Goal: Task Accomplishment & Management: Complete application form

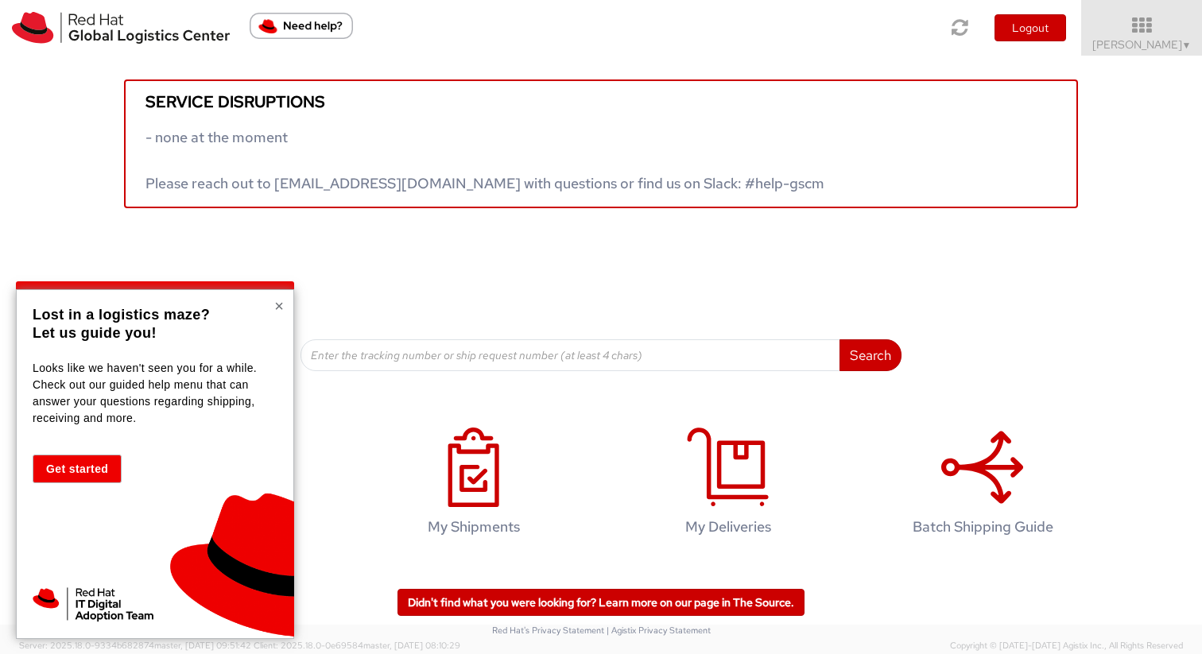
click at [277, 304] on button "×" at bounding box center [279, 306] width 10 height 16
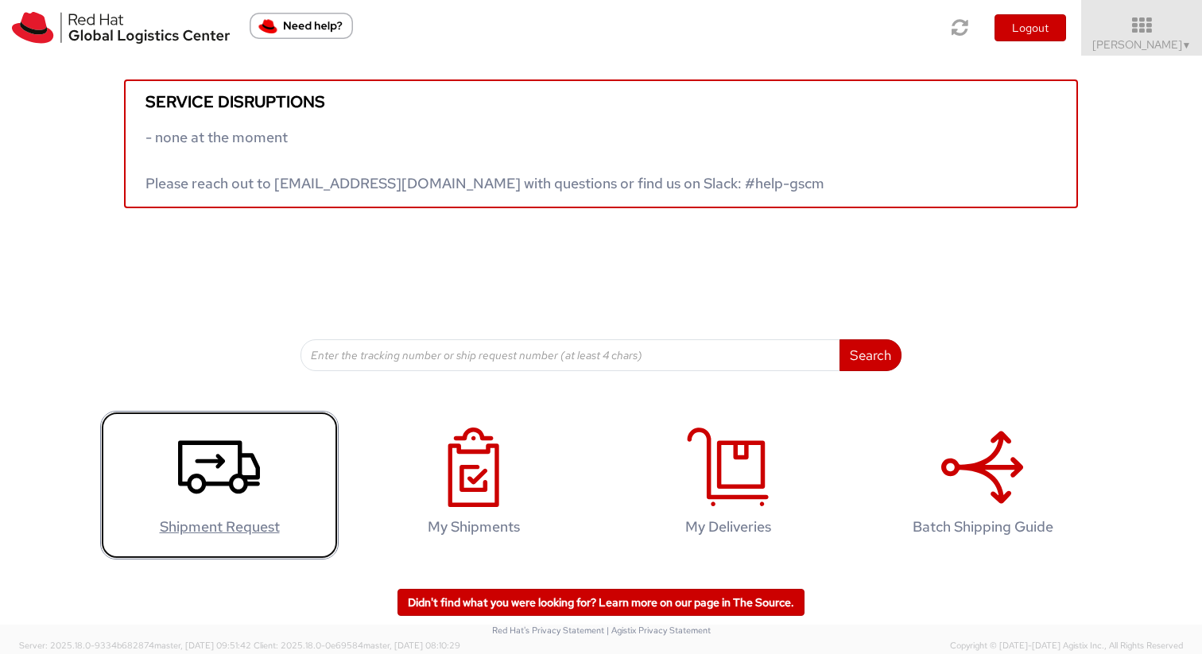
click at [274, 473] on link "Shipment Request" at bounding box center [219, 485] width 238 height 149
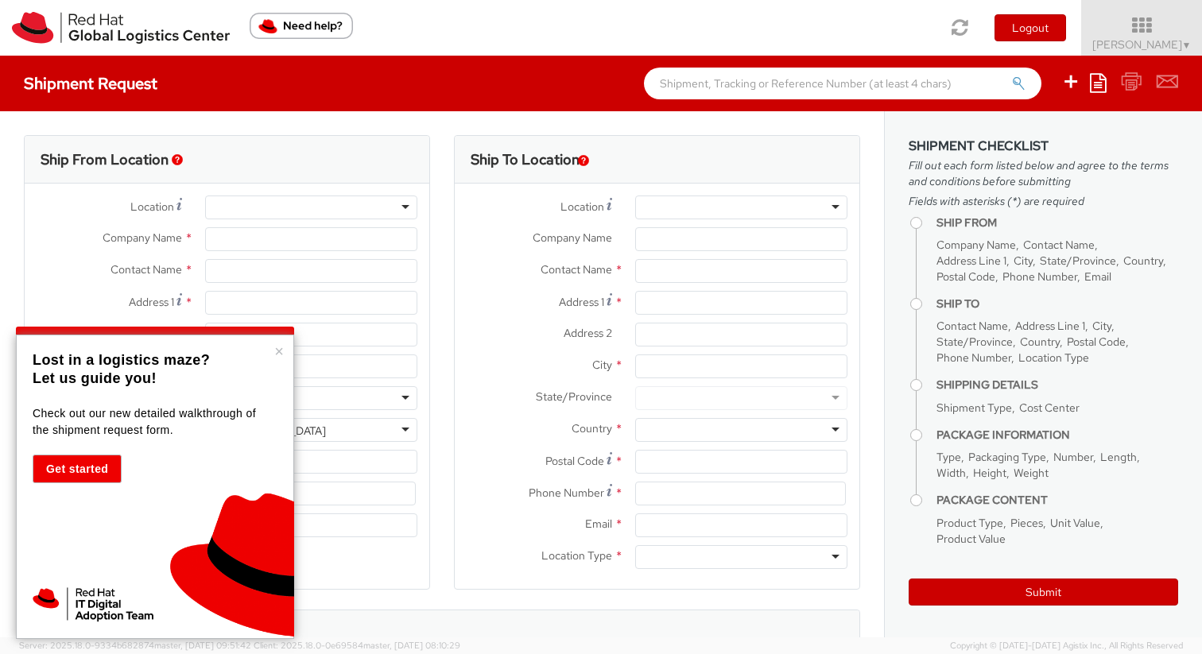
click at [285, 353] on div "× Lost in a logistics maze? Let us guide you! Check out our new detailed walkth…" at bounding box center [155, 487] width 278 height 304
select select
select select "150"
click at [280, 348] on button "×" at bounding box center [279, 351] width 10 height 16
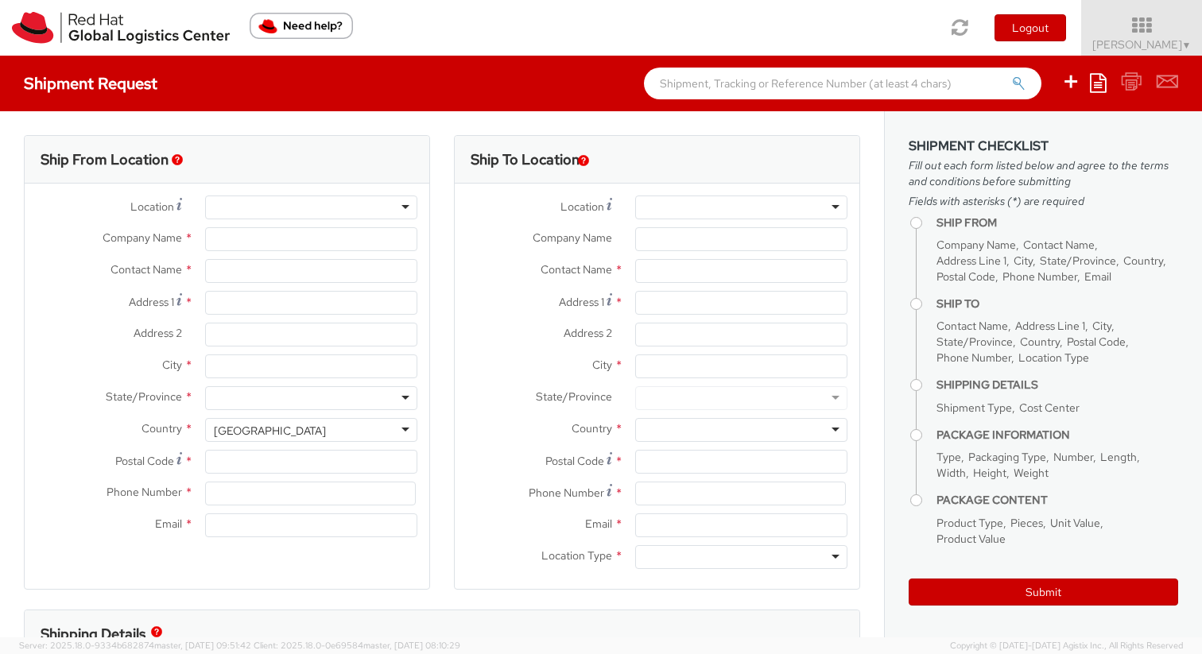
click at [364, 209] on div at bounding box center [311, 208] width 212 height 24
type input "Red Hat"
type input "[PERSON_NAME]"
type input "allongo@redhat.com"
click at [351, 206] on div "RH - Remote" at bounding box center [311, 208] width 212 height 24
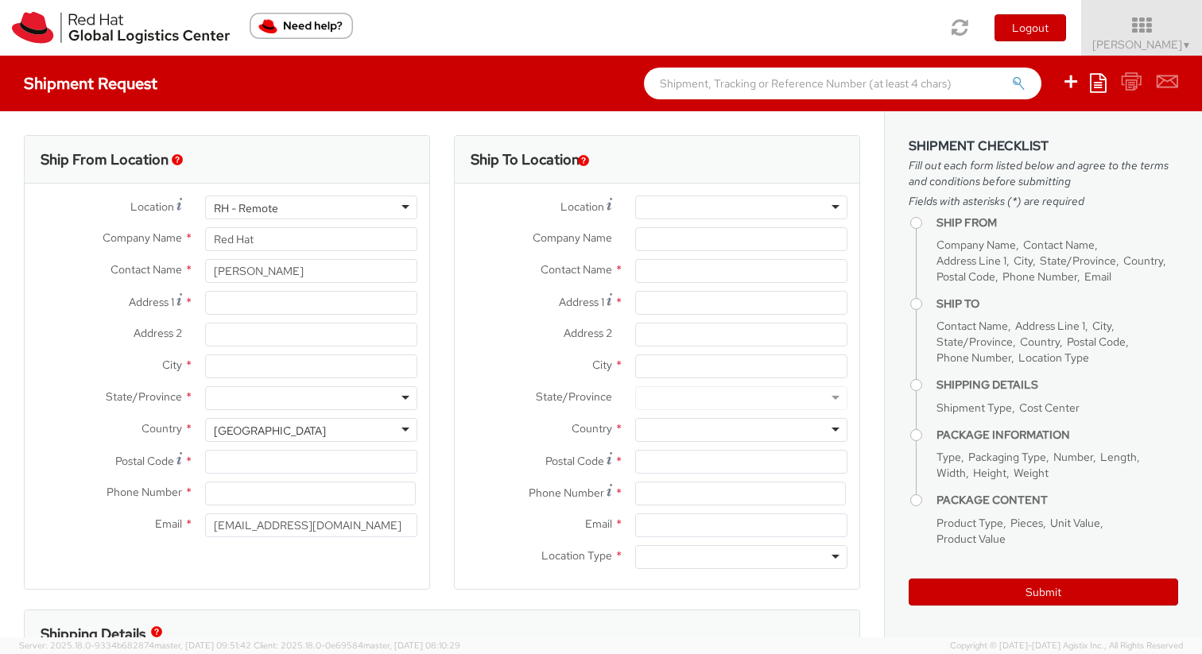
scroll to position [2055, 0]
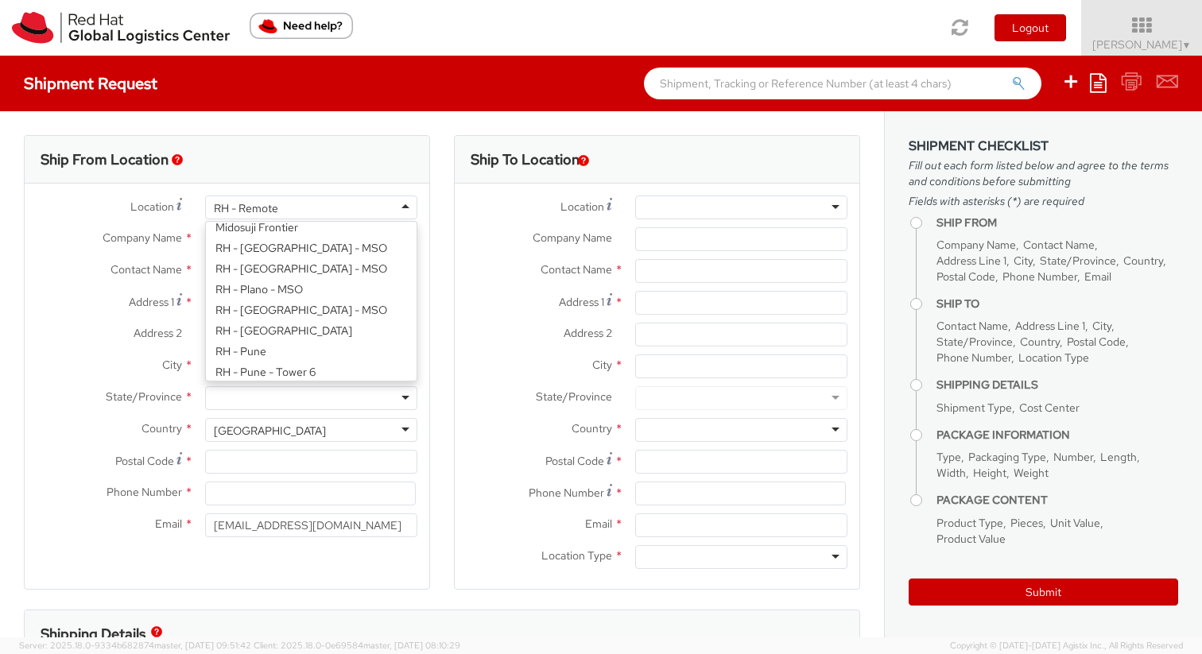
click at [358, 179] on div "Ship From Location" at bounding box center [227, 160] width 405 height 48
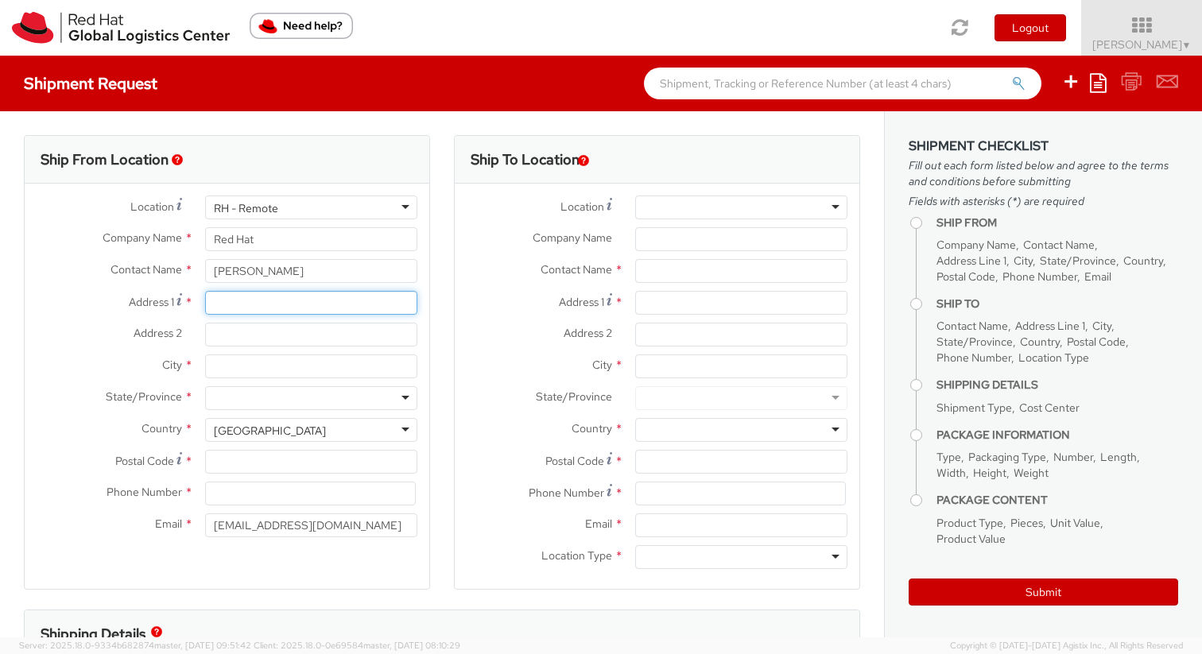
click at [257, 309] on input "Address 1 *" at bounding box center [311, 303] width 212 height 24
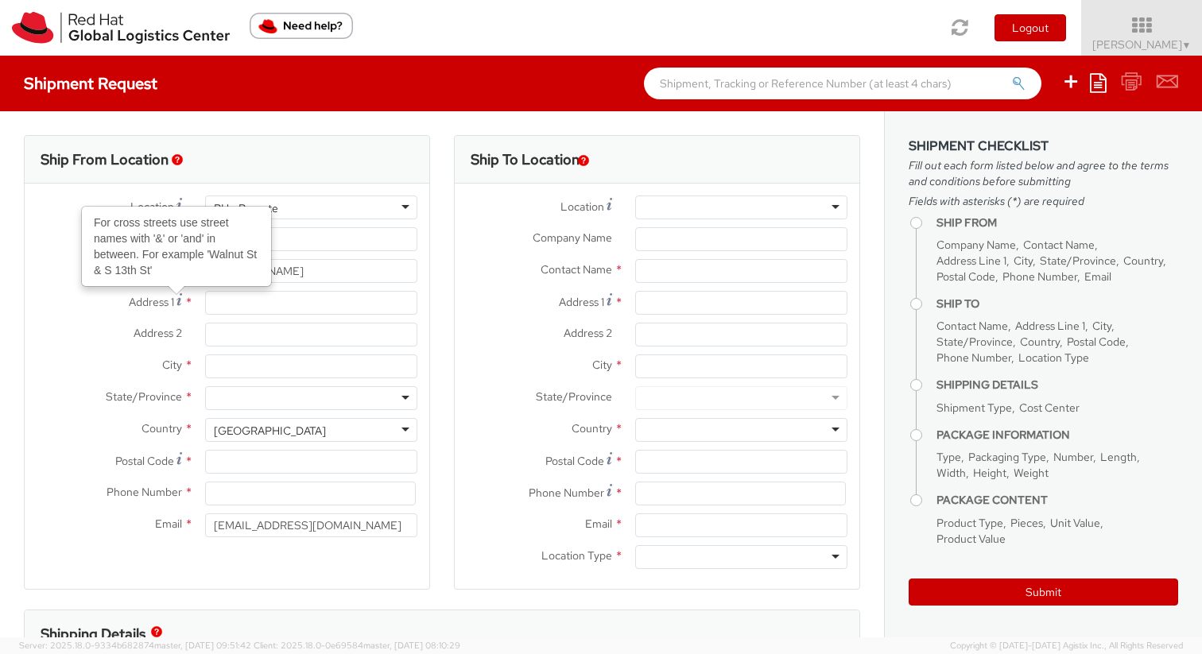
click at [176, 297] on icon at bounding box center [179, 299] width 6 height 13
click at [205, 297] on input "Address 1 For cross streets use street names with '&' or 'and' in between. For …" at bounding box center [311, 303] width 212 height 24
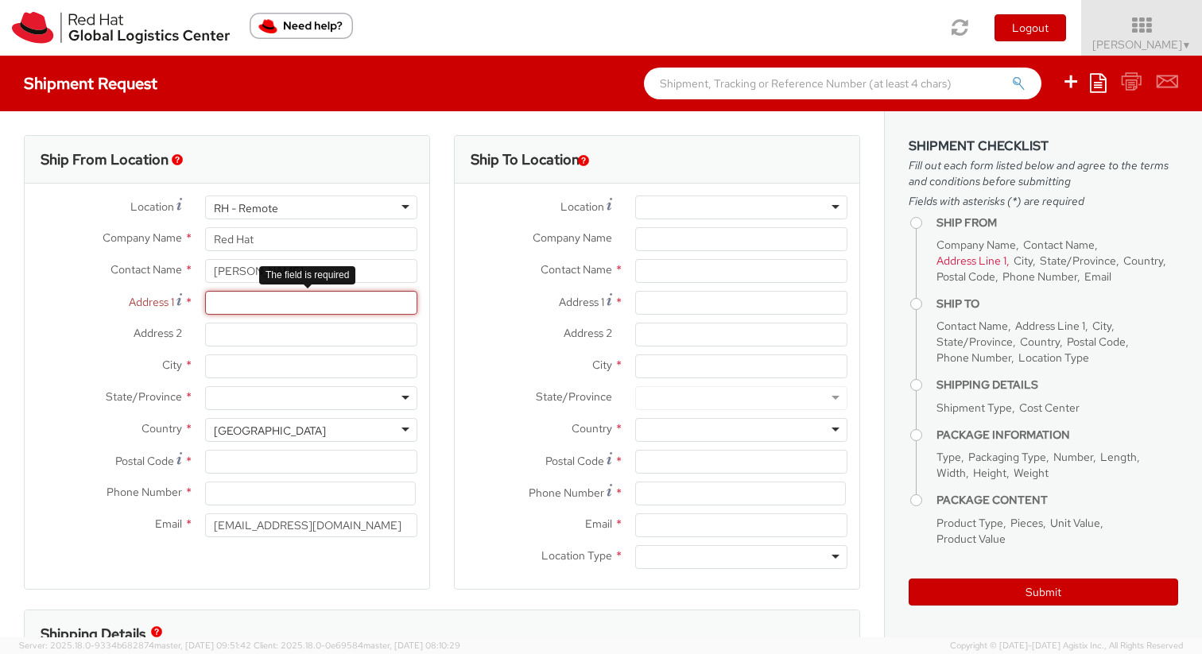
click at [262, 299] on input "Address 1 *" at bounding box center [311, 303] width 212 height 24
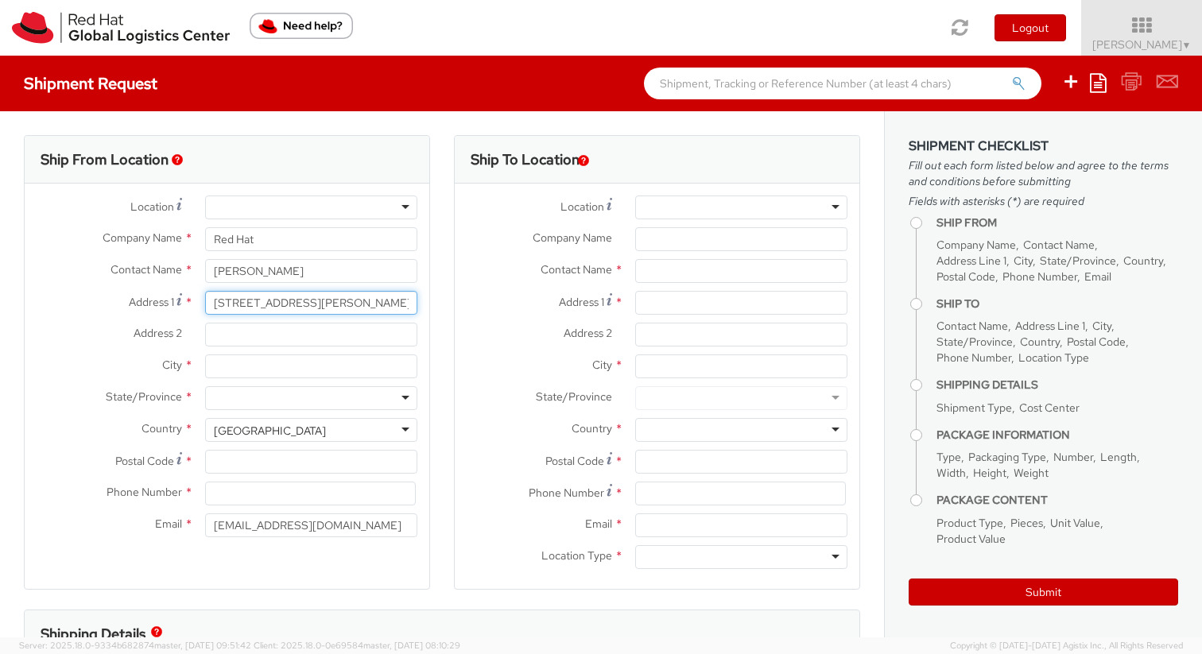
type input "Via Sandro Pertini, 3"
type input "Scala C, Int. 9"
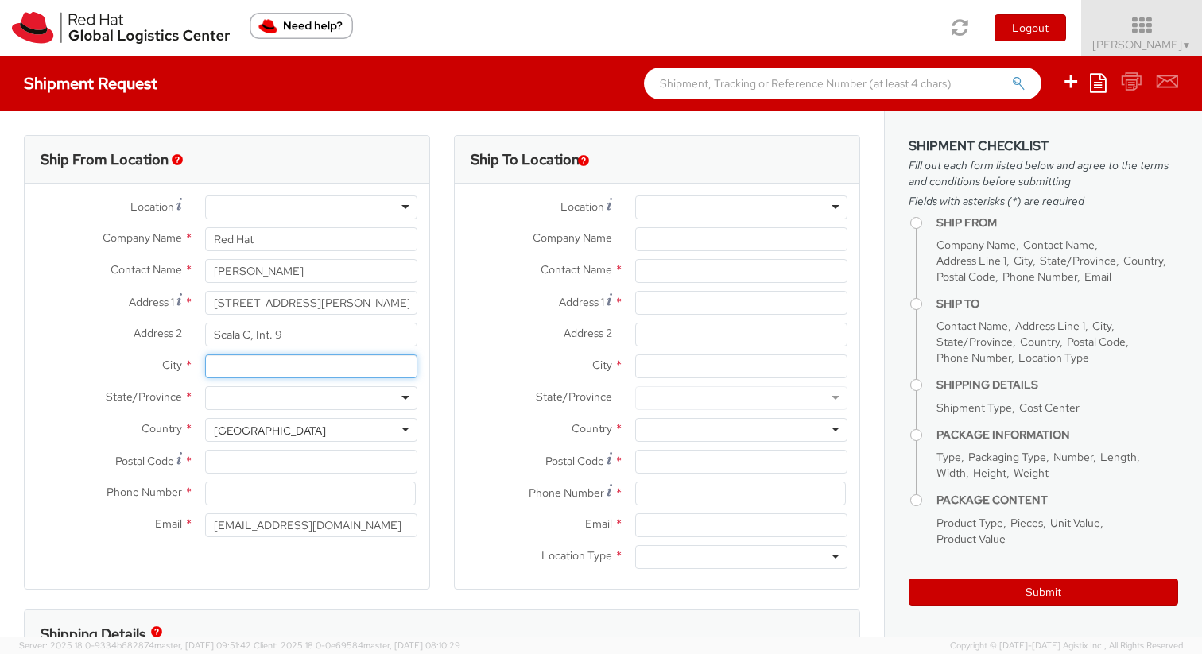
click at [244, 361] on input "City *" at bounding box center [311, 367] width 212 height 24
type input "Pontecagnano"
type input "Salerno"
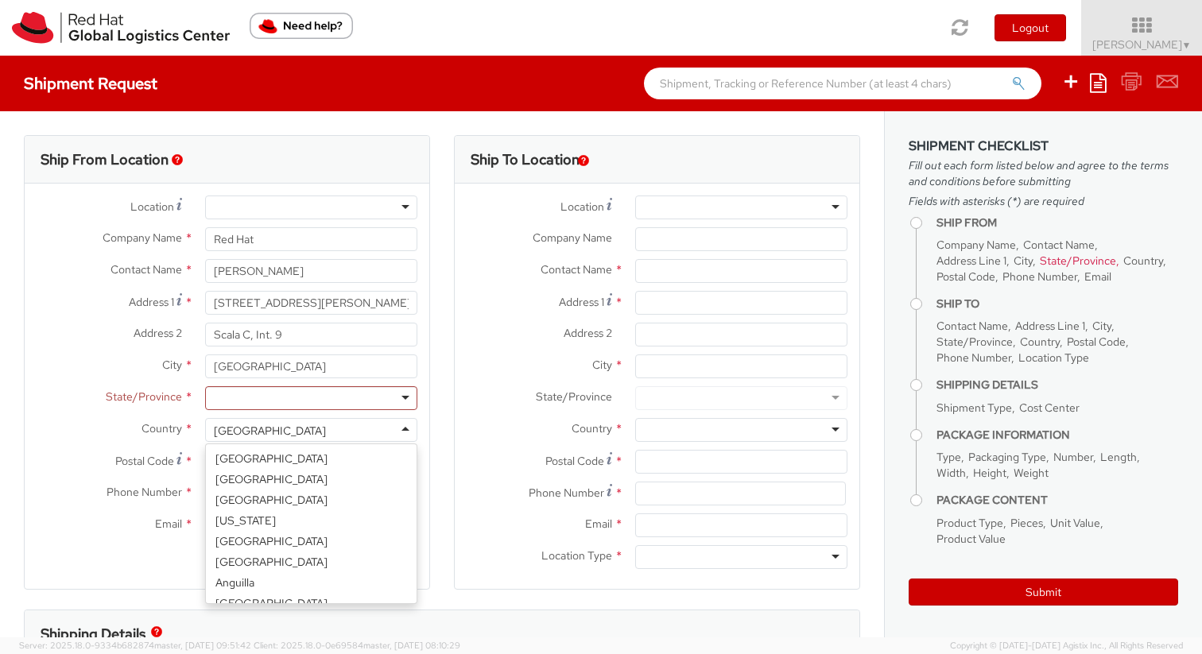
click at [283, 424] on div "United States" at bounding box center [311, 430] width 212 height 24
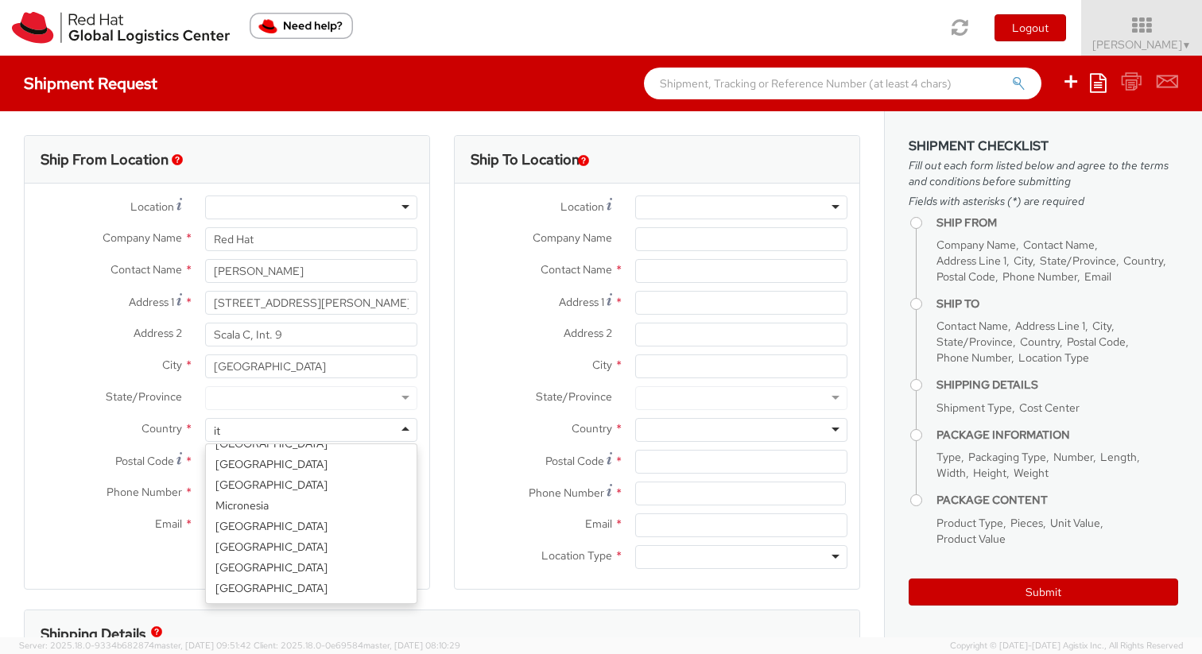
type input "ita"
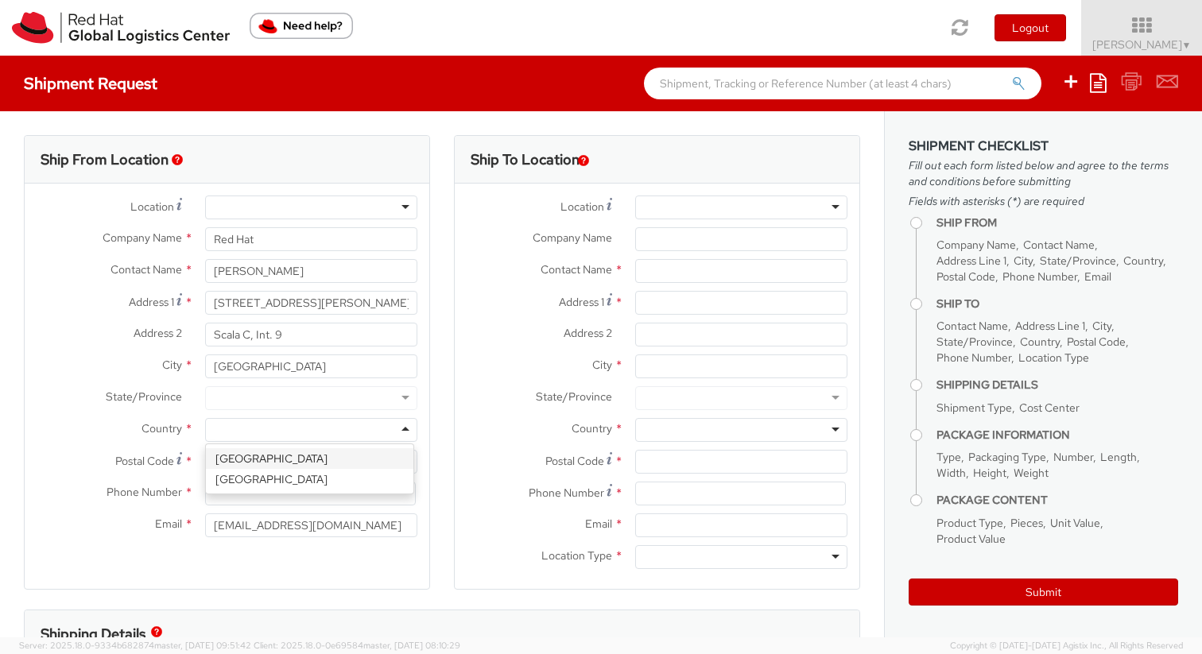
select select "CM"
select select "KGS"
click at [277, 384] on div "City * Pontecagnano" at bounding box center [227, 371] width 405 height 32
click at [279, 390] on div at bounding box center [311, 398] width 212 height 24
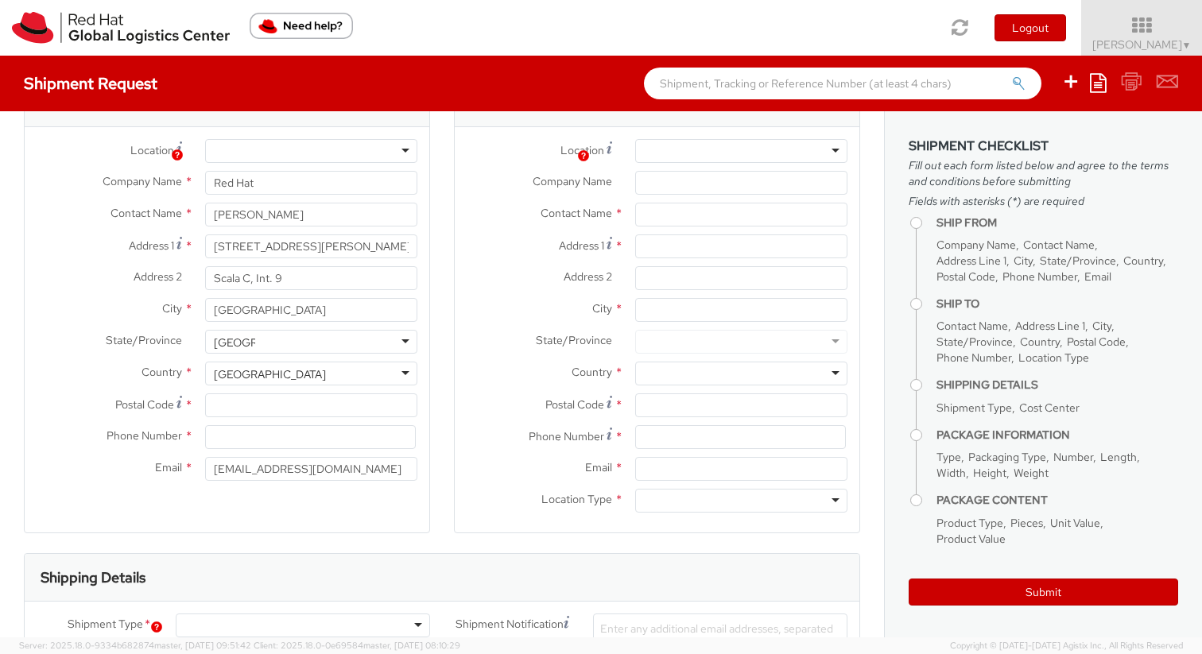
scroll to position [91, 0]
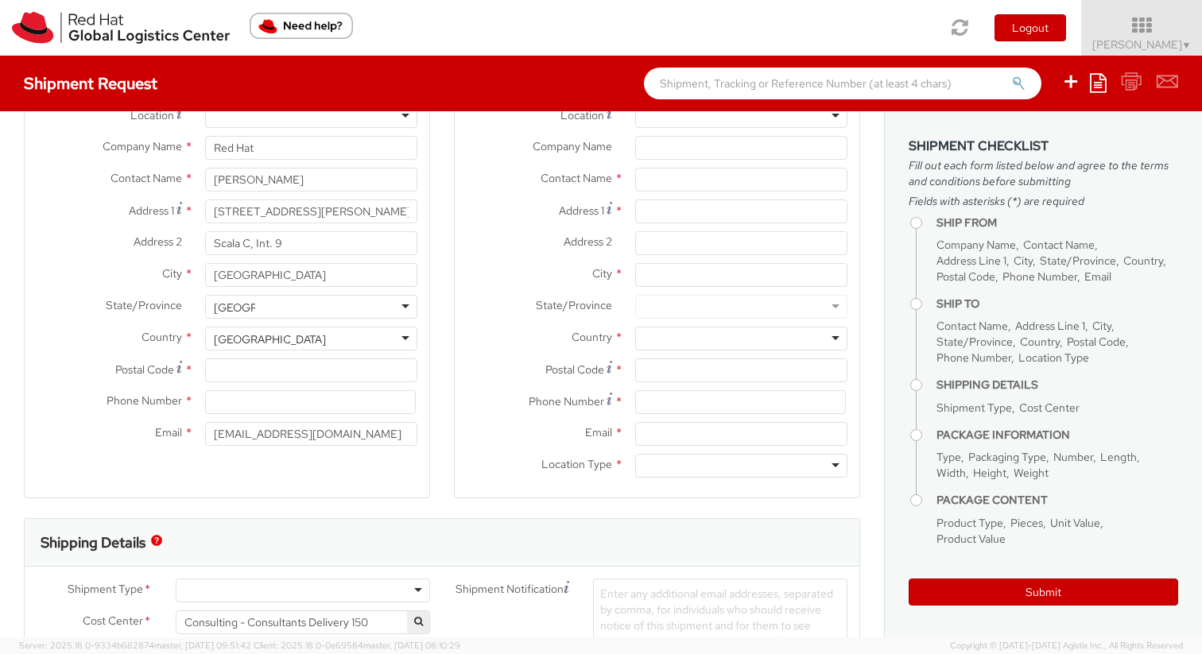
click at [308, 308] on div at bounding box center [311, 307] width 212 height 24
type input "Salerno"
click at [257, 366] on input "Postal Code *" at bounding box center [311, 370] width 212 height 24
click at [401, 314] on div at bounding box center [311, 307] width 212 height 24
click at [234, 372] on input "Postal Code *" at bounding box center [311, 370] width 212 height 24
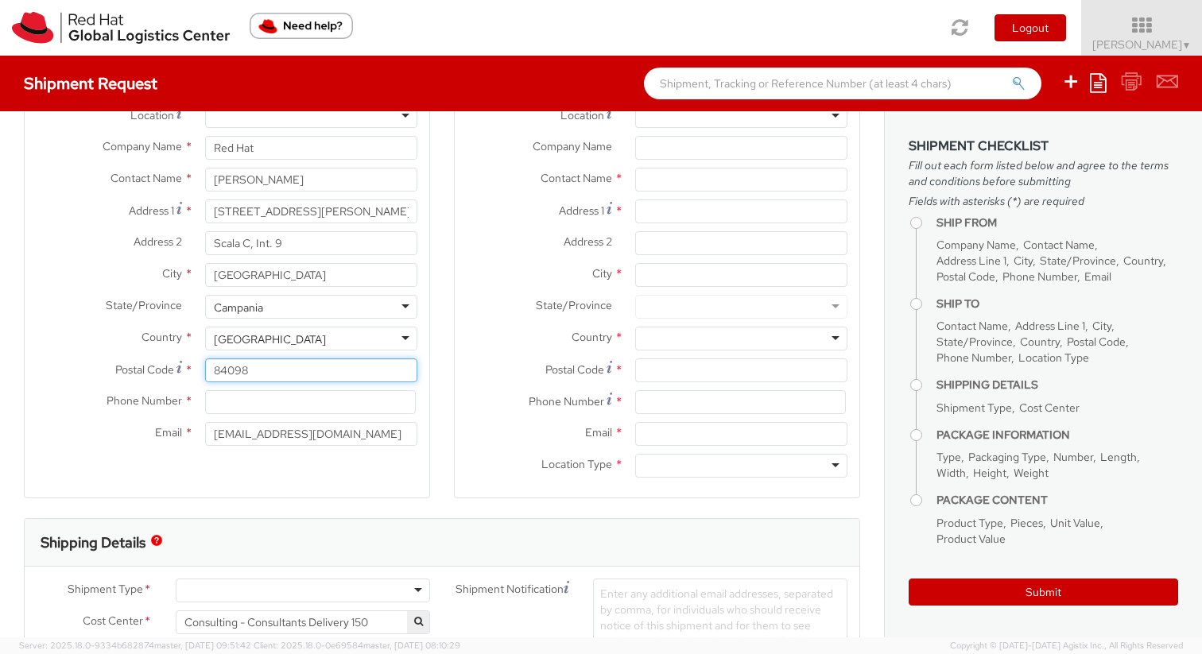
type input "84098"
click at [251, 411] on input at bounding box center [310, 402] width 211 height 24
type input "+393405601476"
click at [249, 454] on div "Location * RH - Amsterdam - MSO RH - Amsterdam Data Center RH - Ashburn Data Ce…" at bounding box center [227, 279] width 405 height 374
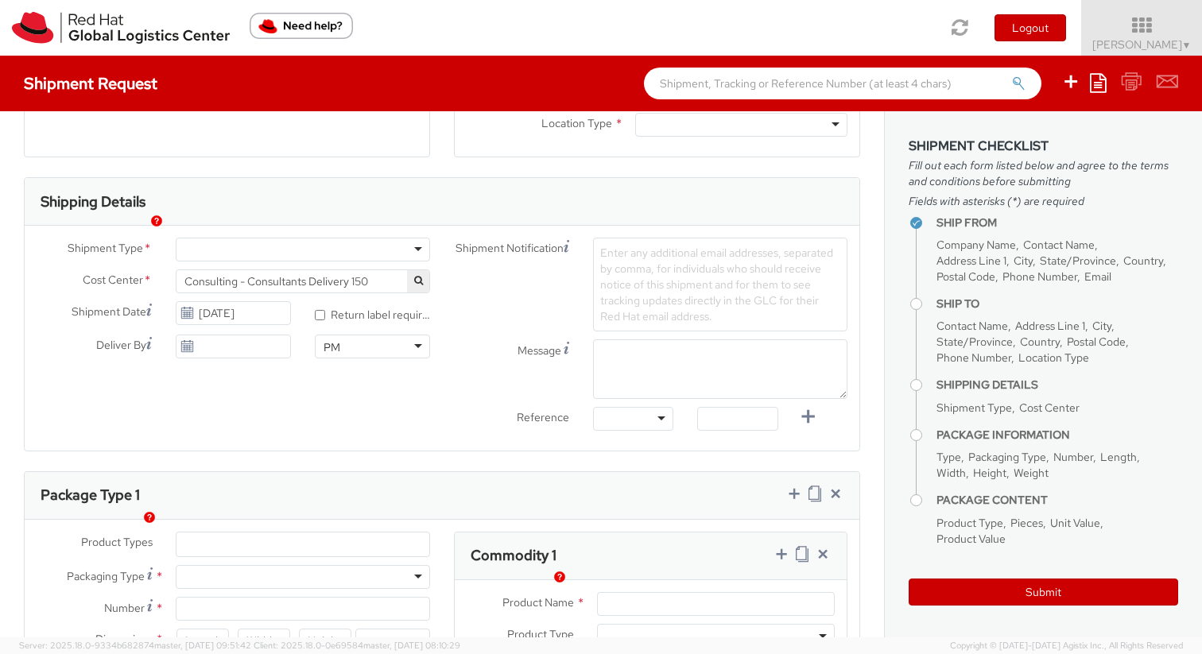
scroll to position [393, 0]
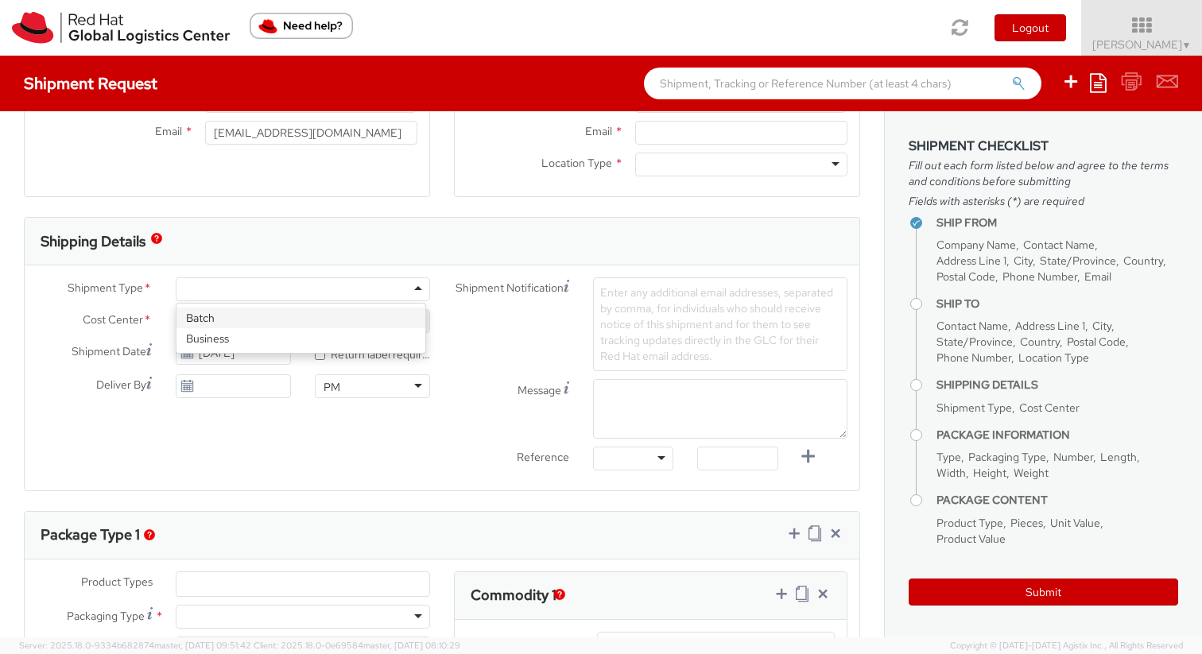
click at [262, 287] on div at bounding box center [303, 289] width 254 height 24
click at [290, 293] on div "Business" at bounding box center [303, 289] width 254 height 24
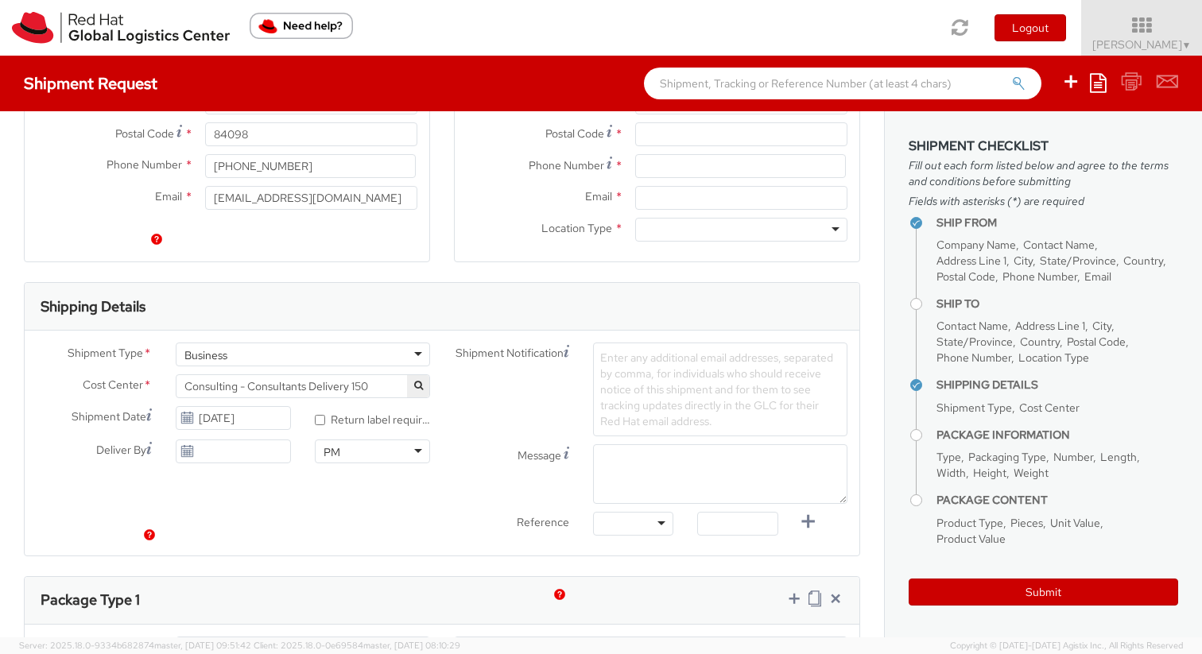
scroll to position [0, 0]
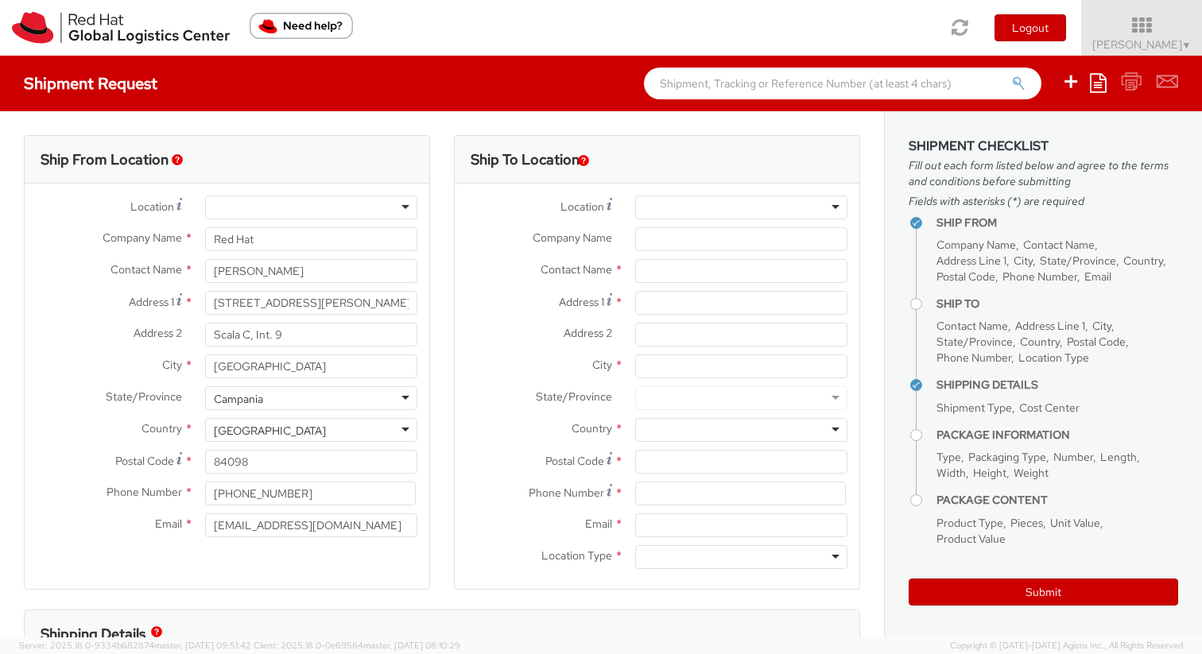
click at [377, 207] on div at bounding box center [311, 208] width 212 height 24
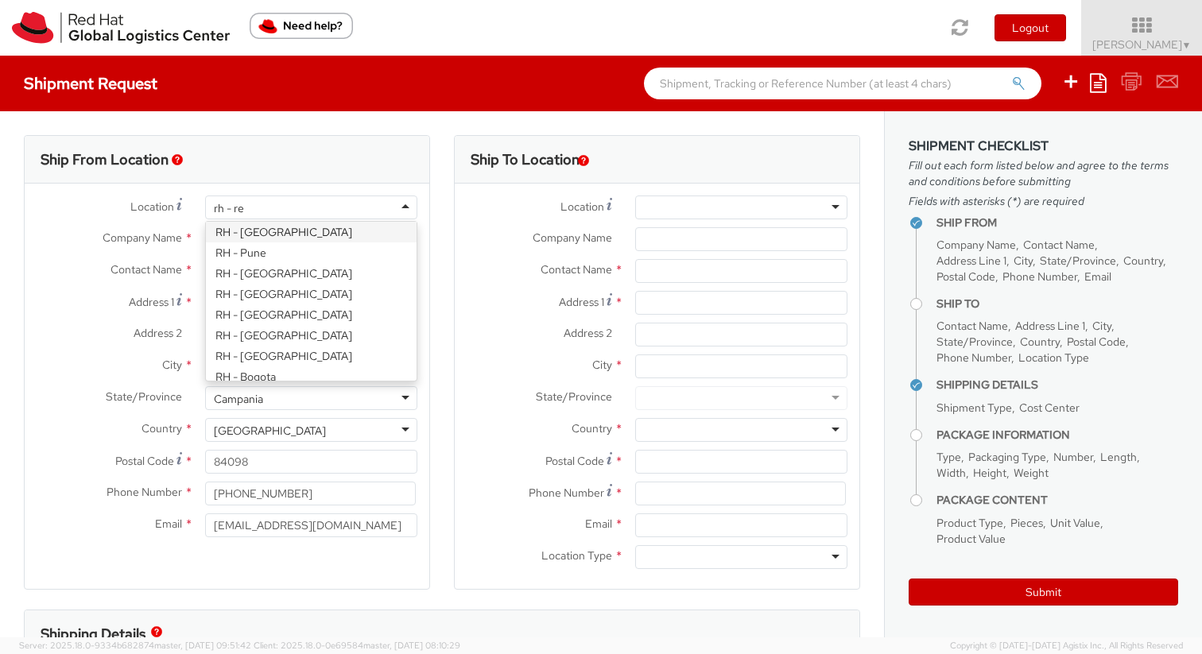
type input "rh - rem"
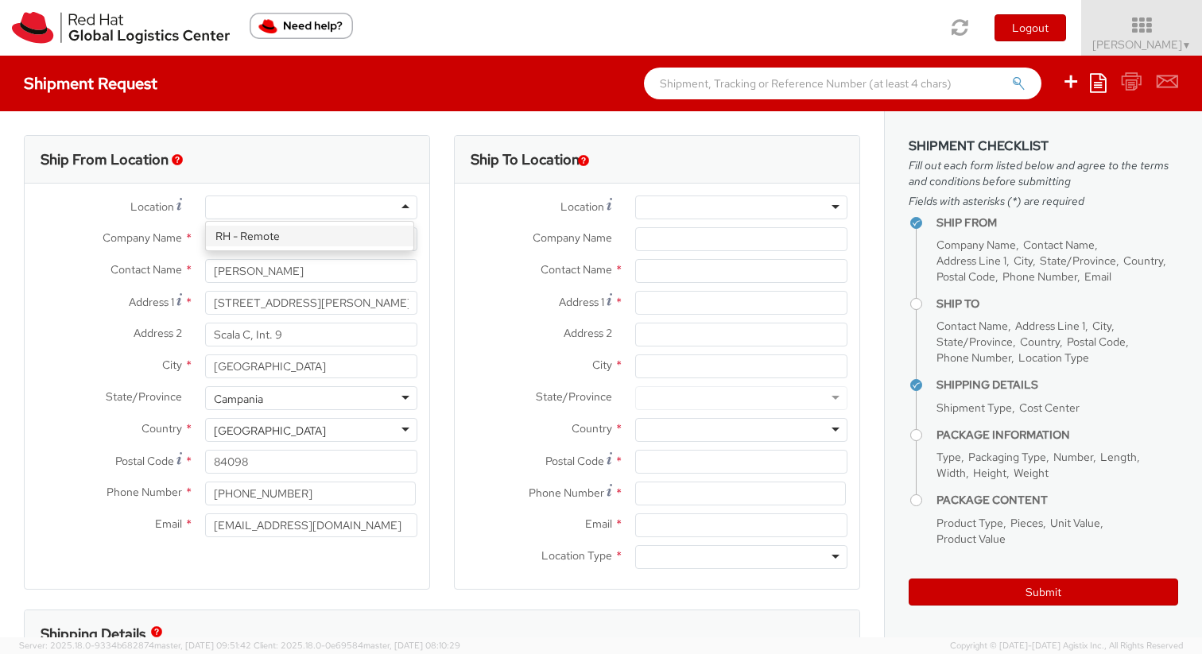
select select "IN"
select select "LBS"
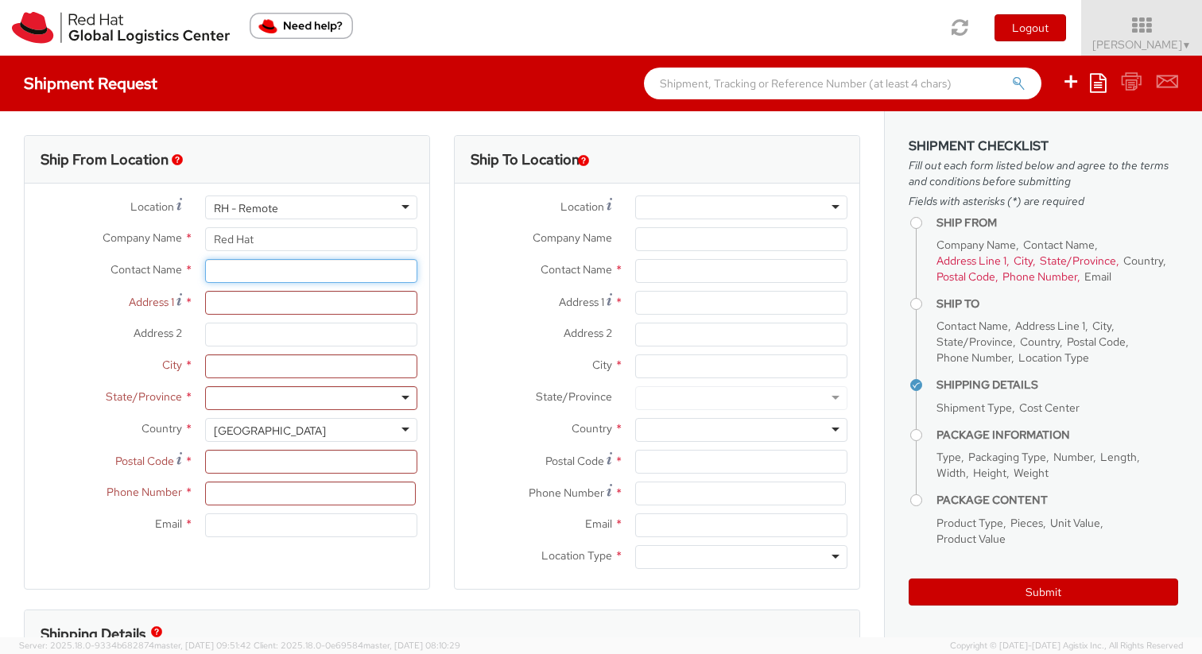
click at [288, 265] on input "text" at bounding box center [311, 271] width 212 height 24
type input "[PERSON_NAME]"
type input "Via Sandro Pertini 3"
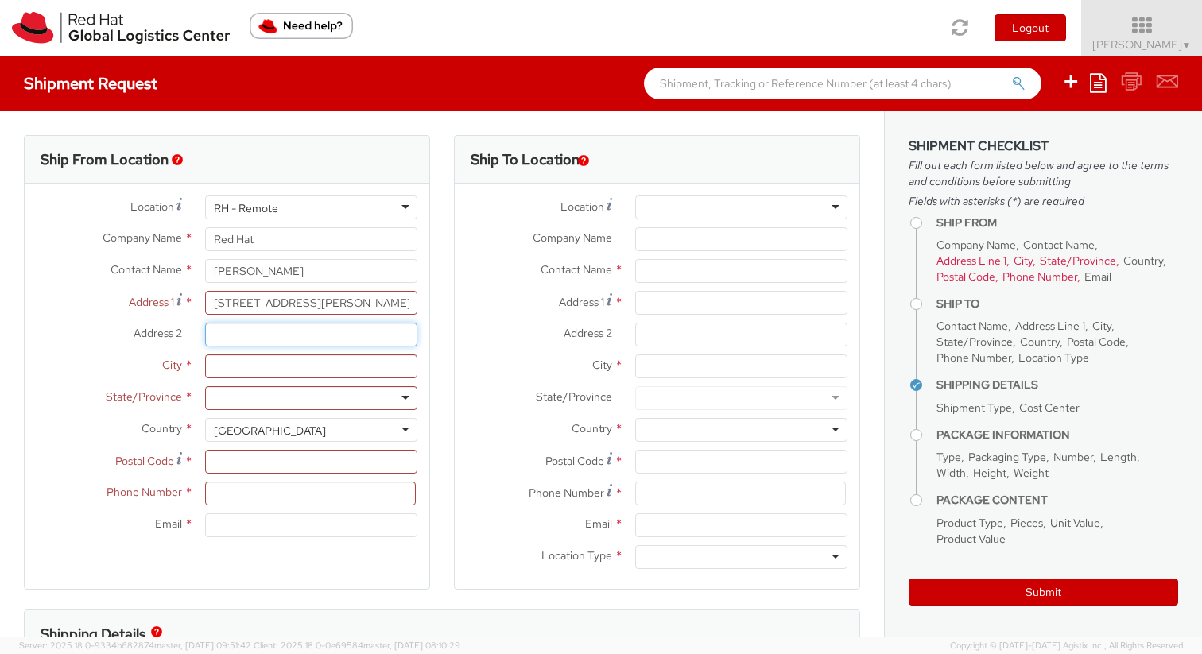
type input "Scala C, Int. 9"
type input "Pontecagnano Faiano"
type input "84098"
type input "3488905033"
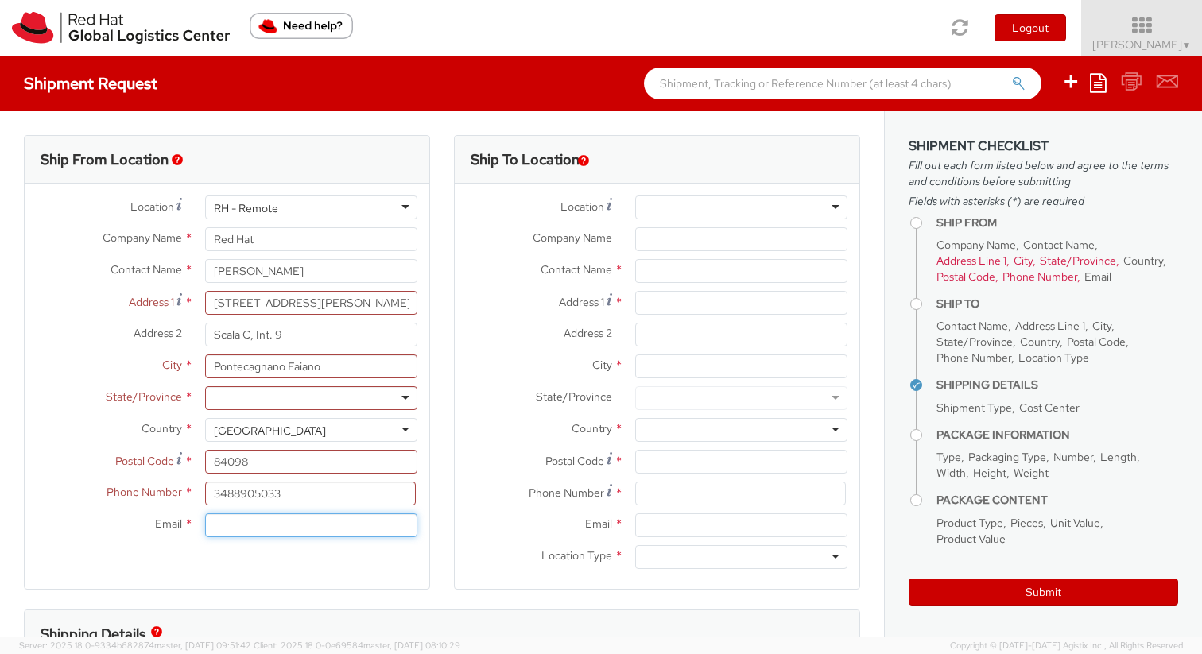
type input "allongo@redhat.com"
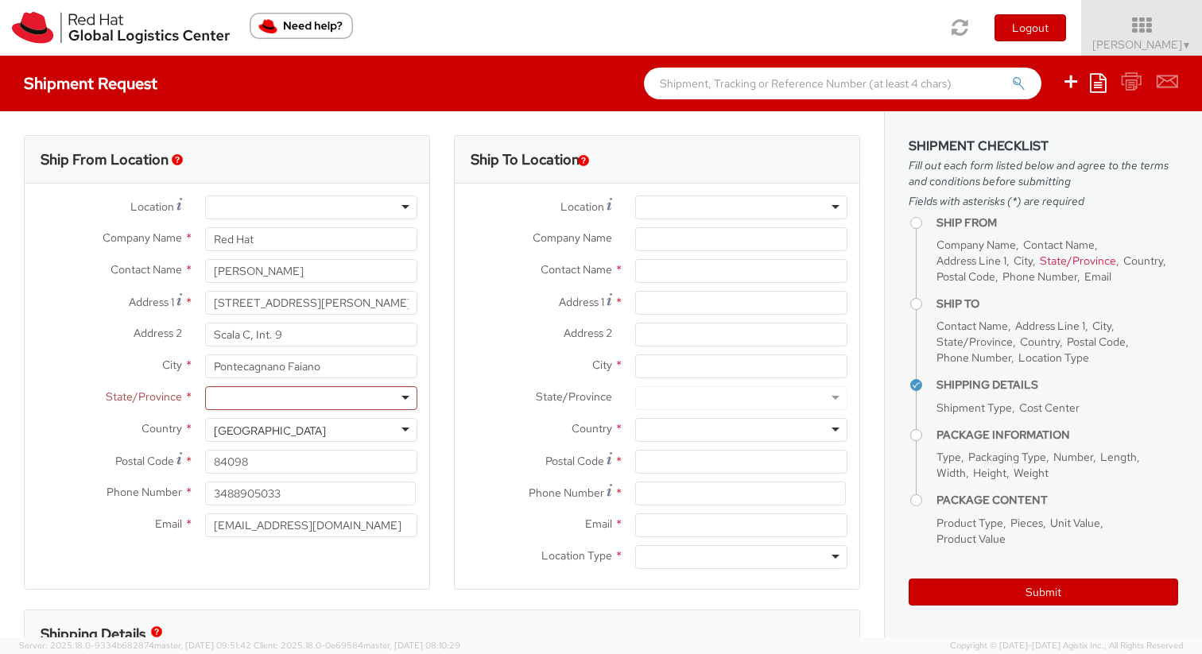
click at [264, 400] on div at bounding box center [311, 398] width 212 height 24
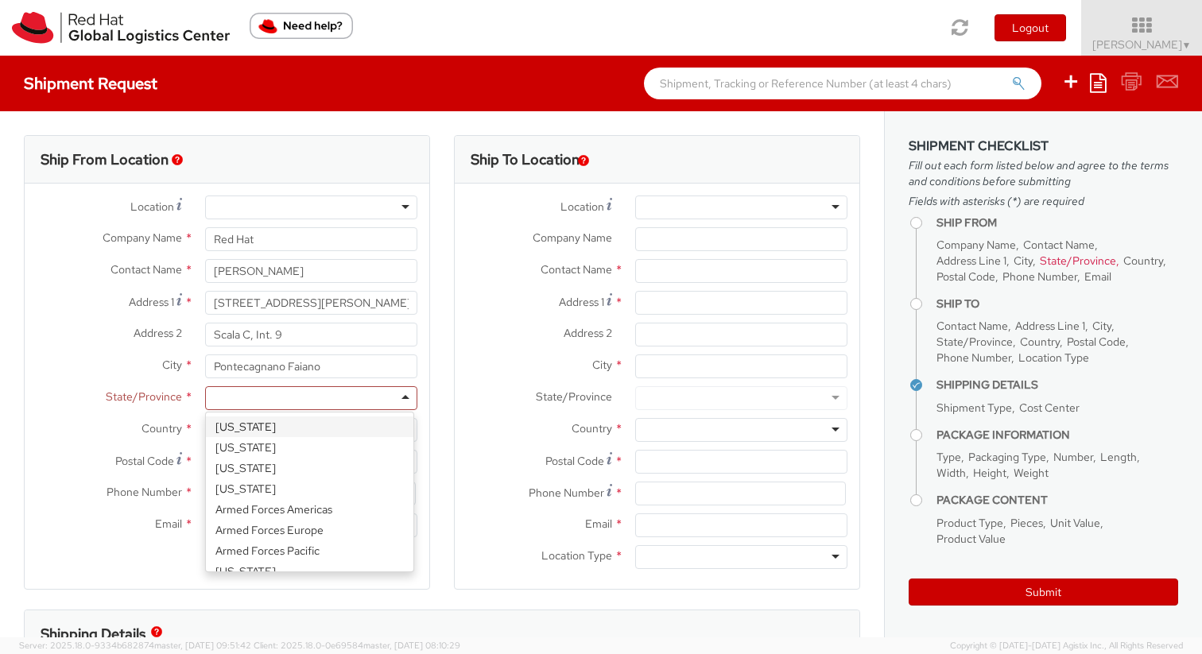
click at [138, 413] on div "State/Province * Alabama Alaska Arizona Arkansas Armed Forces Americas Armed Fo…" at bounding box center [227, 402] width 405 height 32
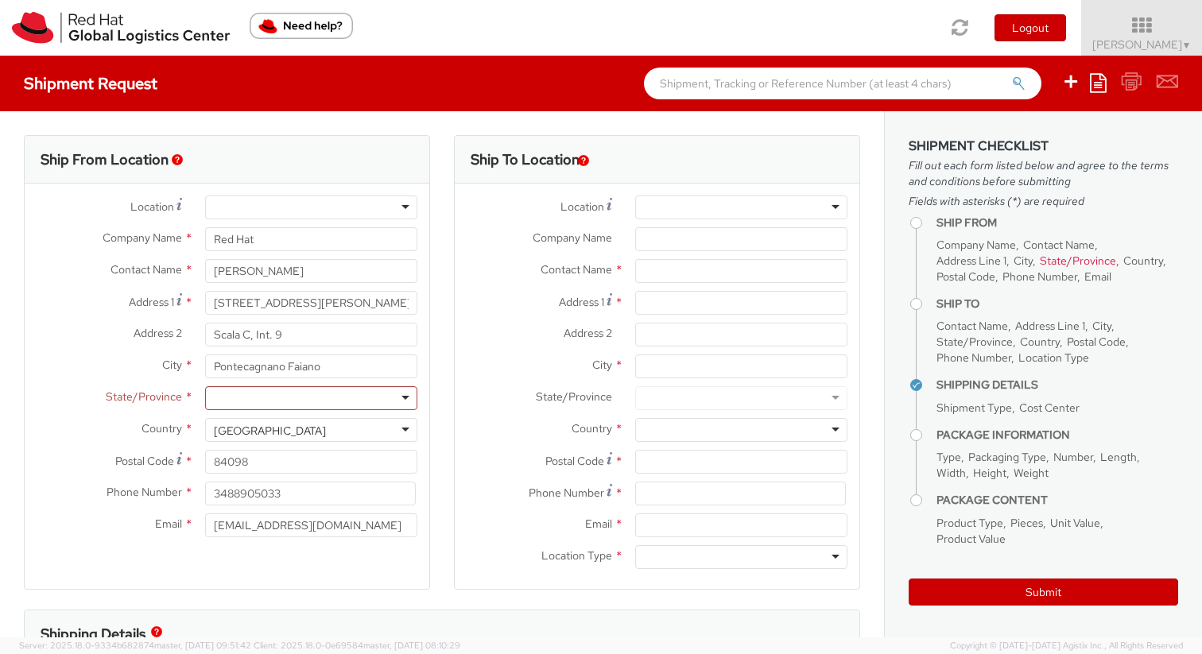
click at [250, 436] on div "United States" at bounding box center [270, 431] width 112 height 16
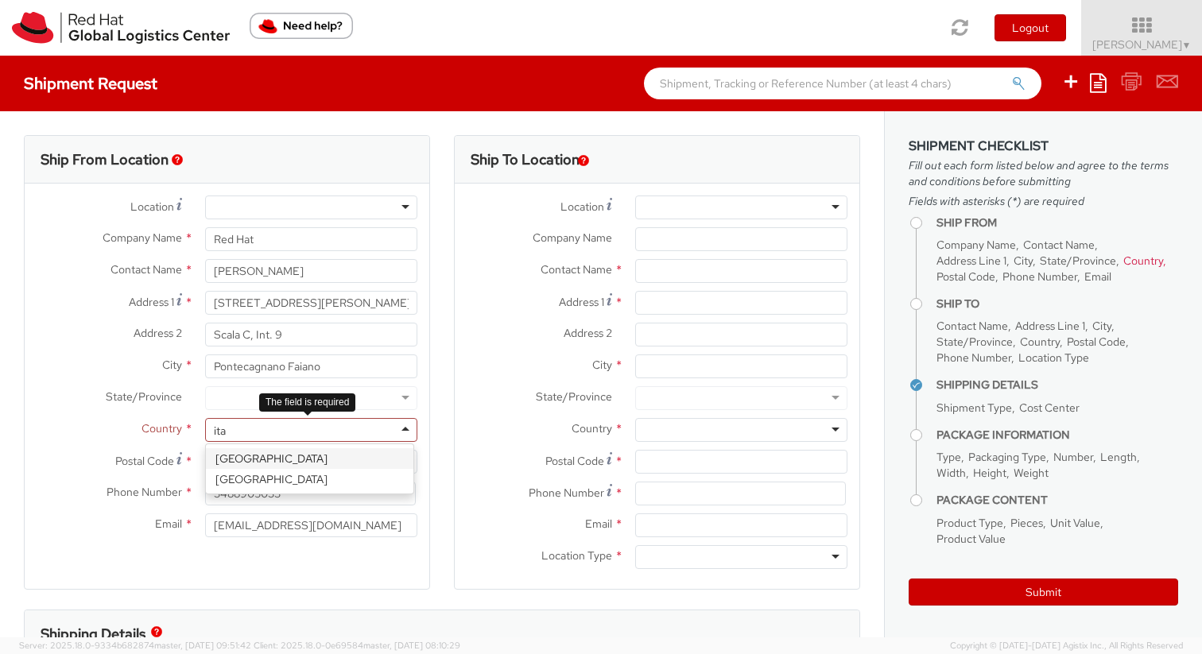
type input "ital"
select select "CM"
select select "KGS"
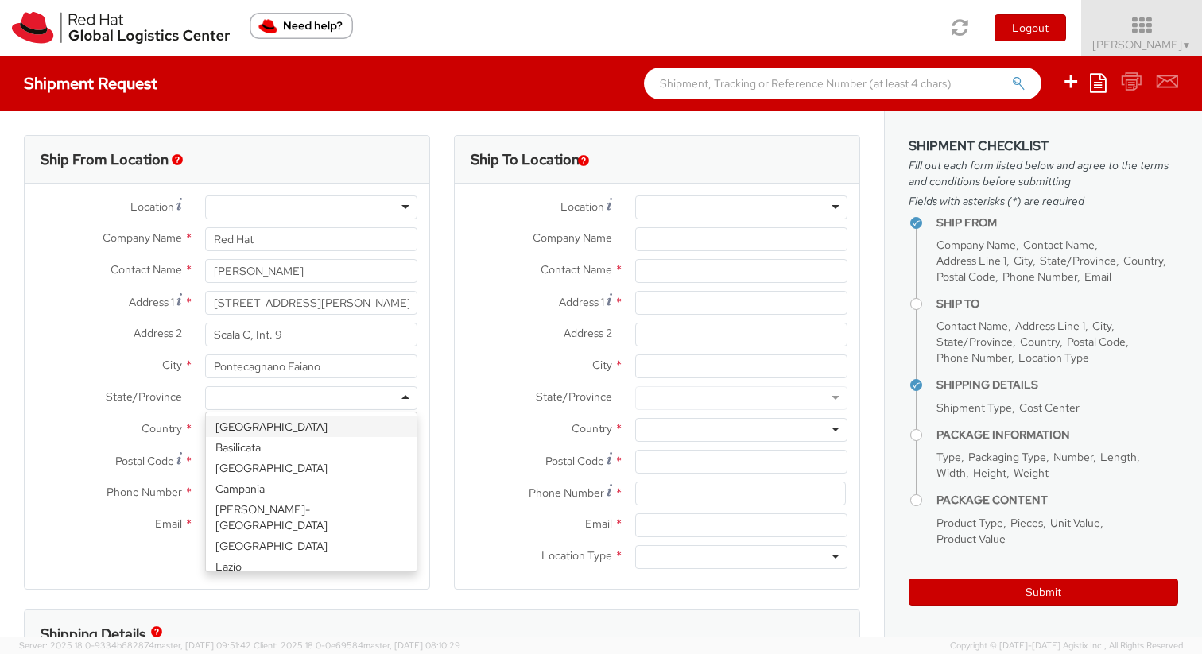
click at [250, 395] on div at bounding box center [311, 398] width 212 height 24
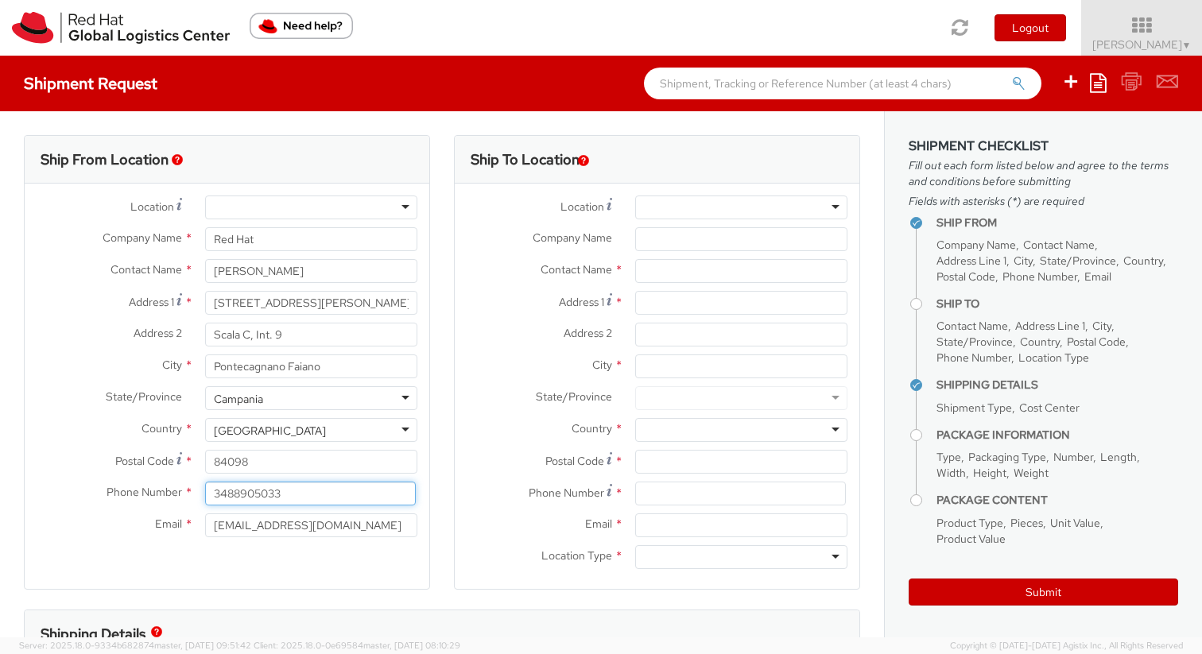
click at [215, 493] on input "3488905033" at bounding box center [310, 494] width 211 height 24
click at [234, 496] on input "3488905033" at bounding box center [310, 494] width 211 height 24
type input "+393405601476"
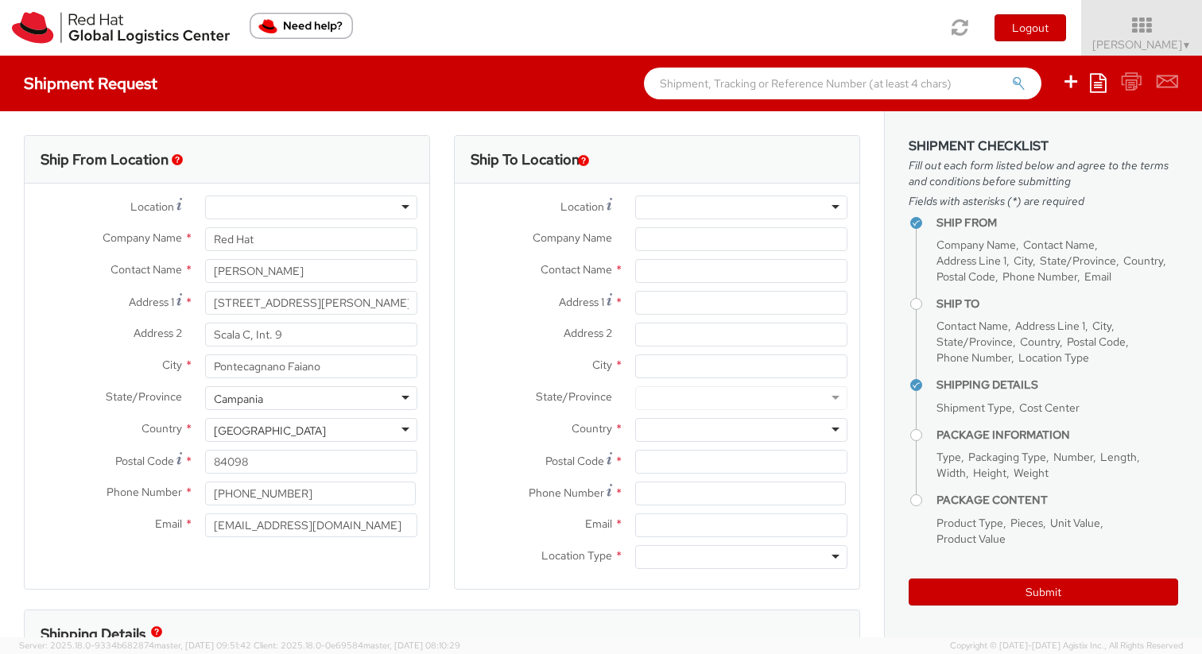
click at [202, 573] on div "Ship From Location Location * RH - Amsterdam - MSO RH - Amsterdam Data Center R…" at bounding box center [227, 362] width 406 height 455
click at [278, 205] on div at bounding box center [311, 208] width 212 height 24
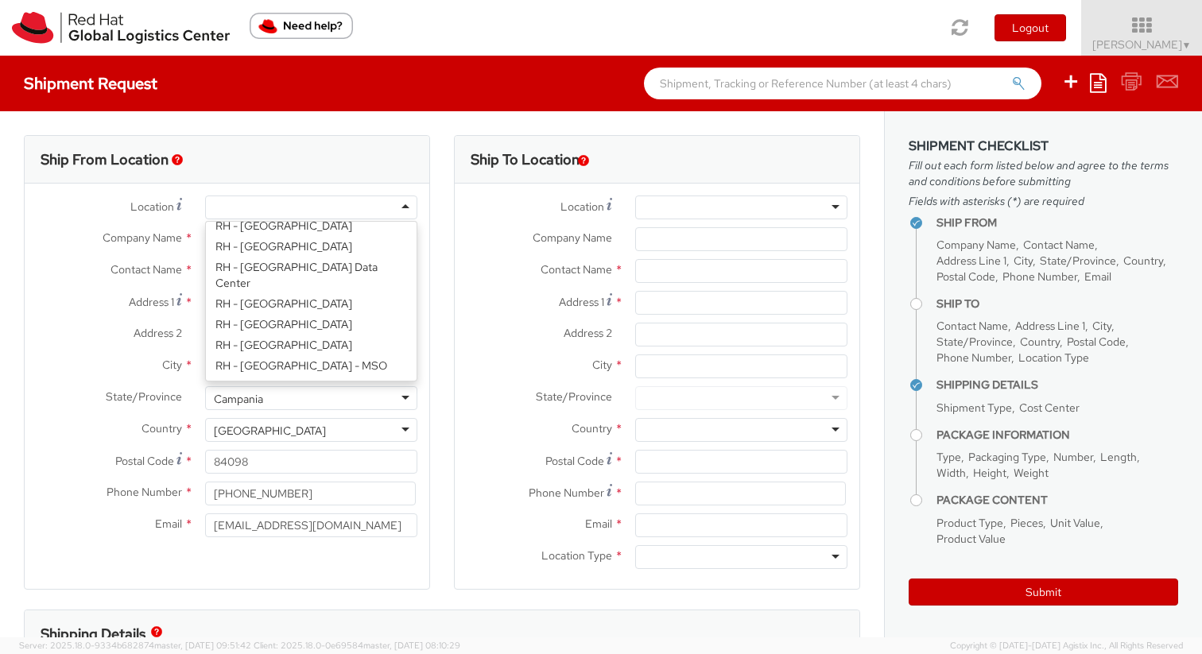
scroll to position [2769, 0]
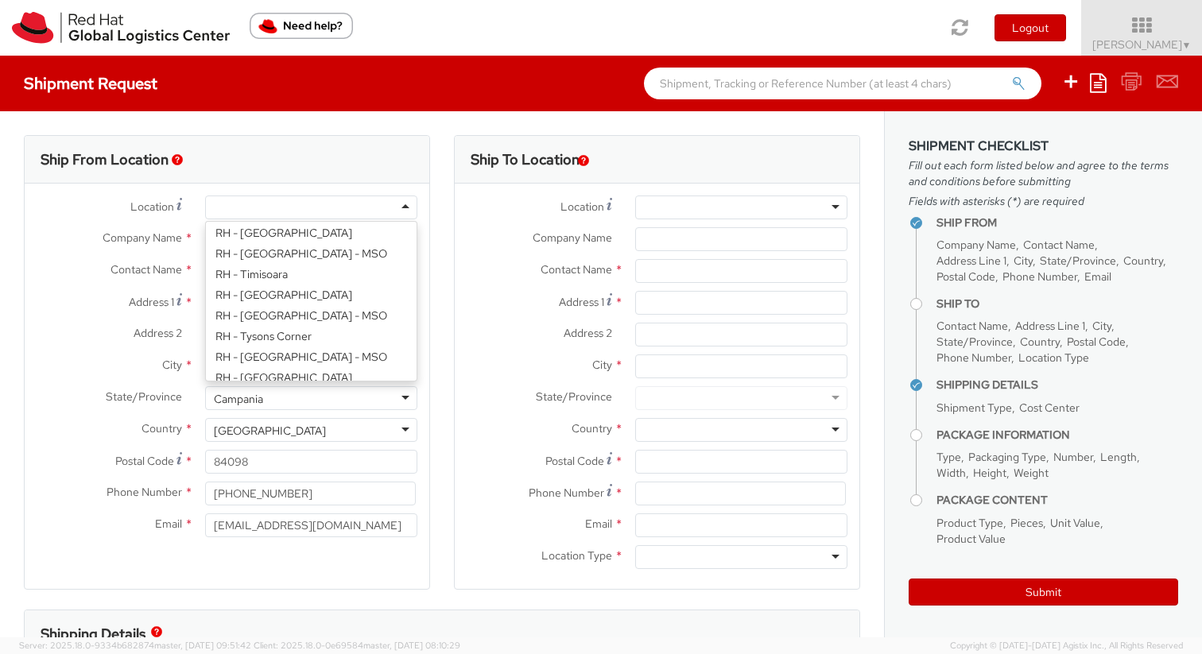
click at [52, 479] on div "Postal Code * 84098" at bounding box center [227, 466] width 405 height 32
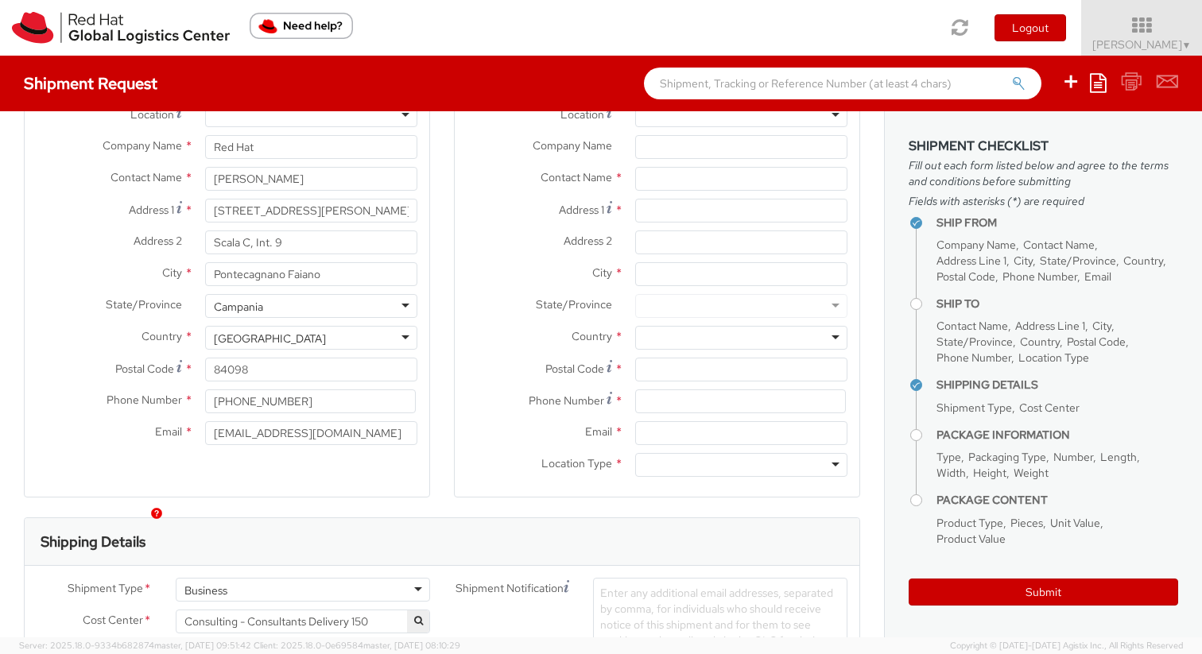
scroll to position [0, 0]
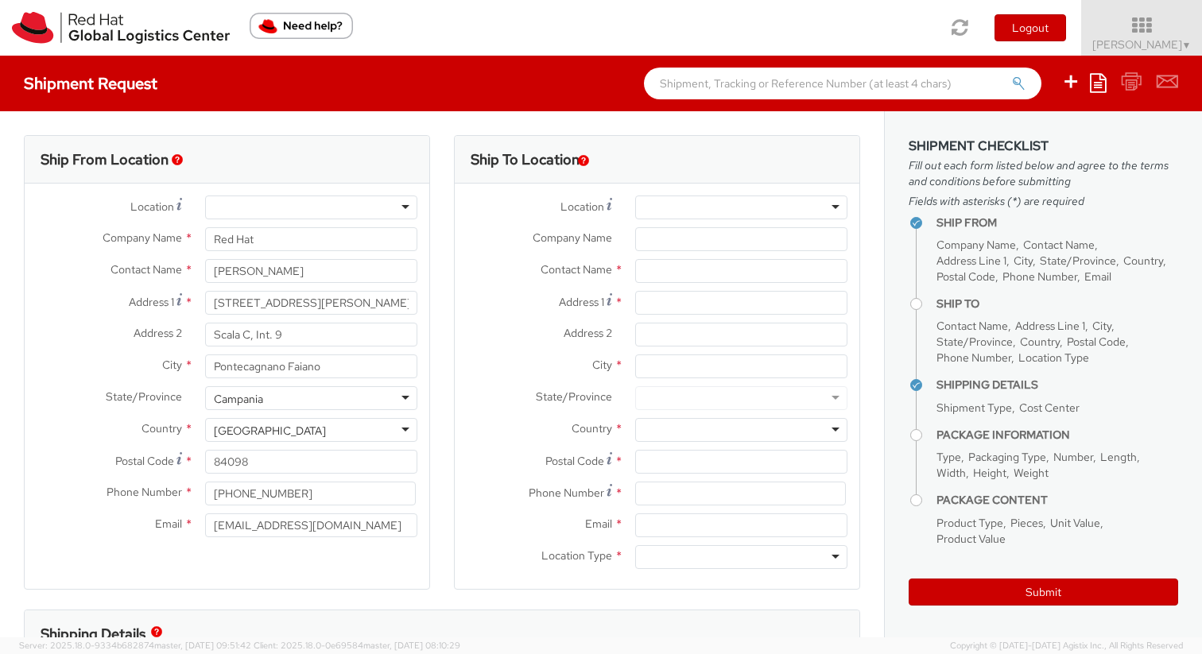
click at [650, 205] on div at bounding box center [741, 208] width 212 height 24
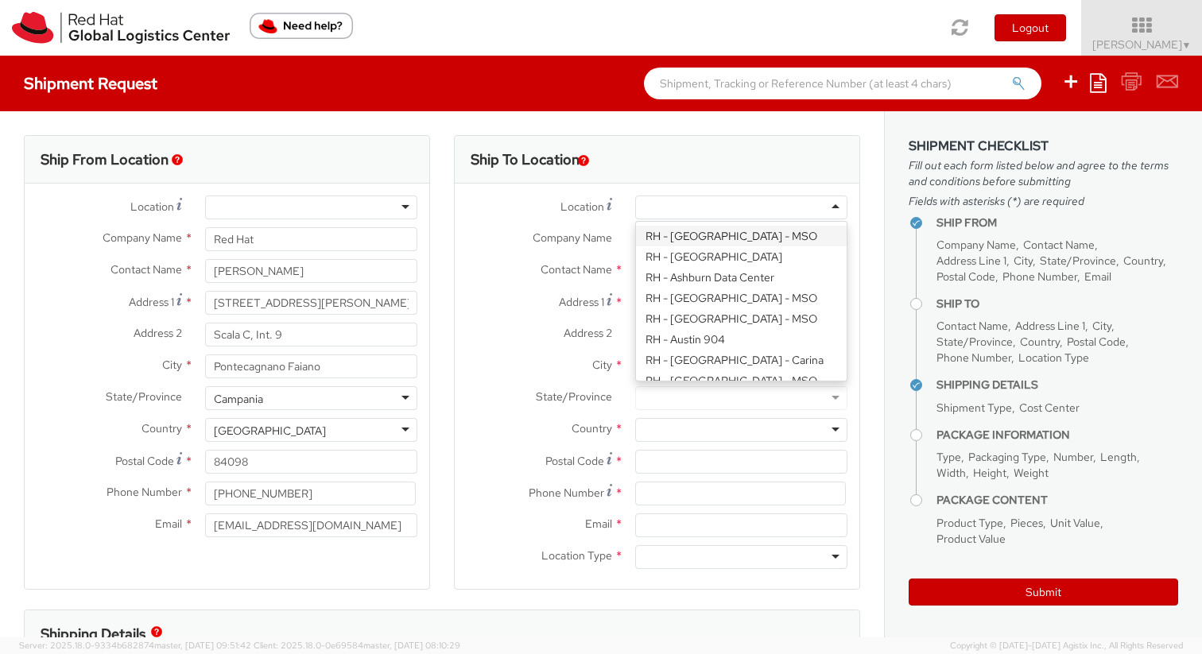
paste input "RH - Brno - Tech Park Brno - B"
type input "RH - Brno - Tech Park Brno - B"
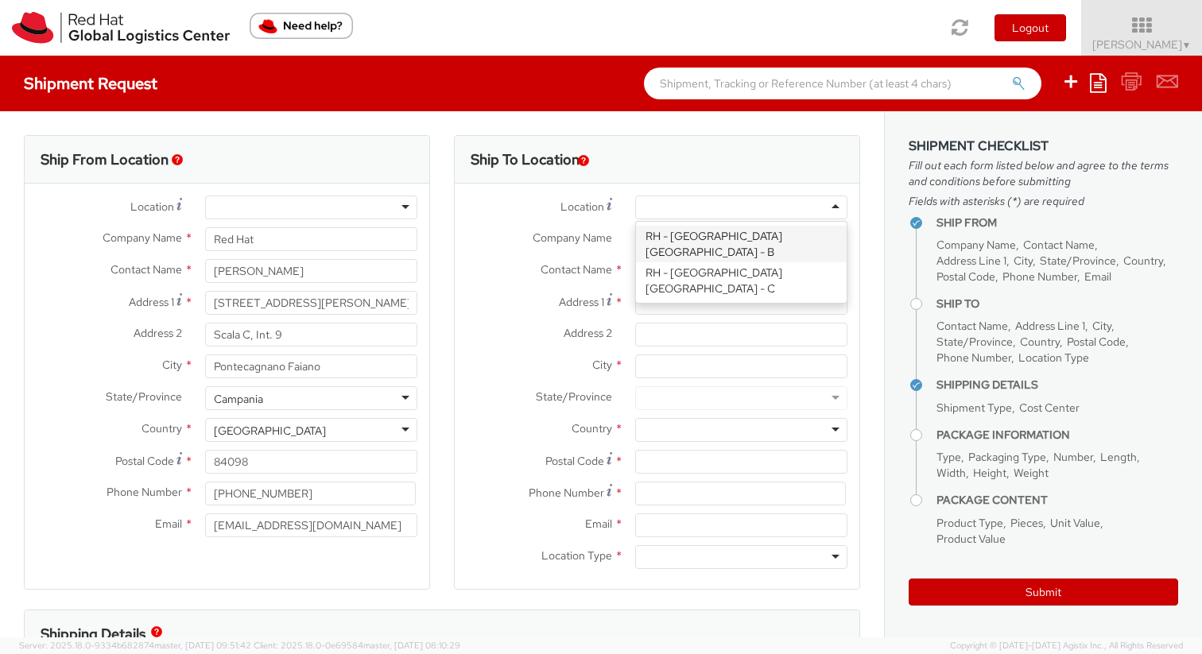
type input "Red Hat Czech s.r.o."
type input "Purkynova 647/111"
type input "BRNO"
type input "621 00"
type input "420 532 294 555"
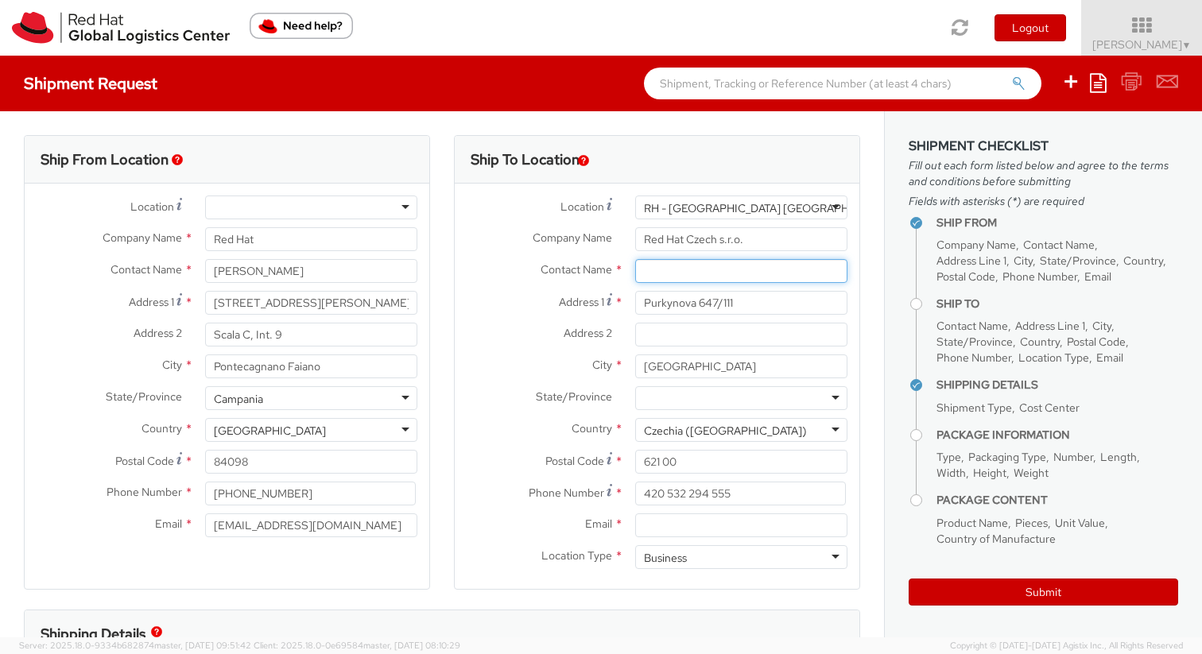
click at [676, 277] on input "text" at bounding box center [741, 271] width 212 height 24
paste input "Attn: Red Hat IT - Endpoint Systems"
type input "Attn: Red Hat IT - Endpoint Systems"
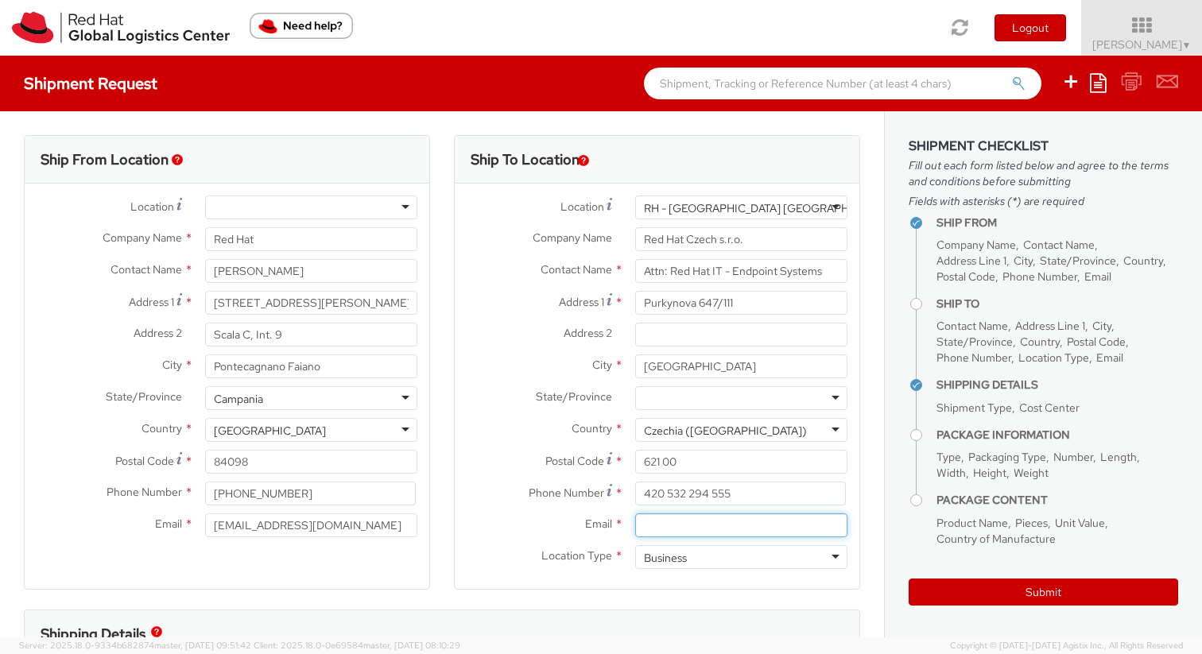
click at [641, 526] on input "Email *" at bounding box center [741, 526] width 212 height 24
paste input "laptop-return@redhat.com"
type input "laptop-return@redhat.com"
click at [579, 590] on div "Ship To Location Location * RH - Brno - Tech Park Brno - B RH - Brno - Tech Par…" at bounding box center [657, 372] width 406 height 475
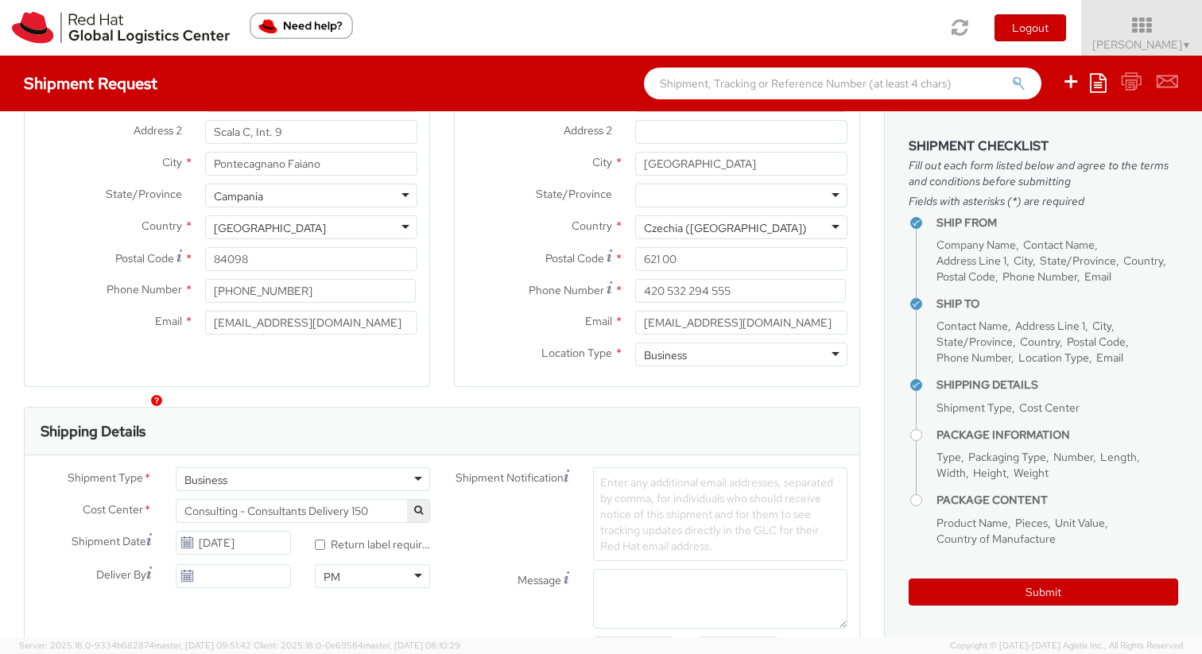
scroll to position [289, 0]
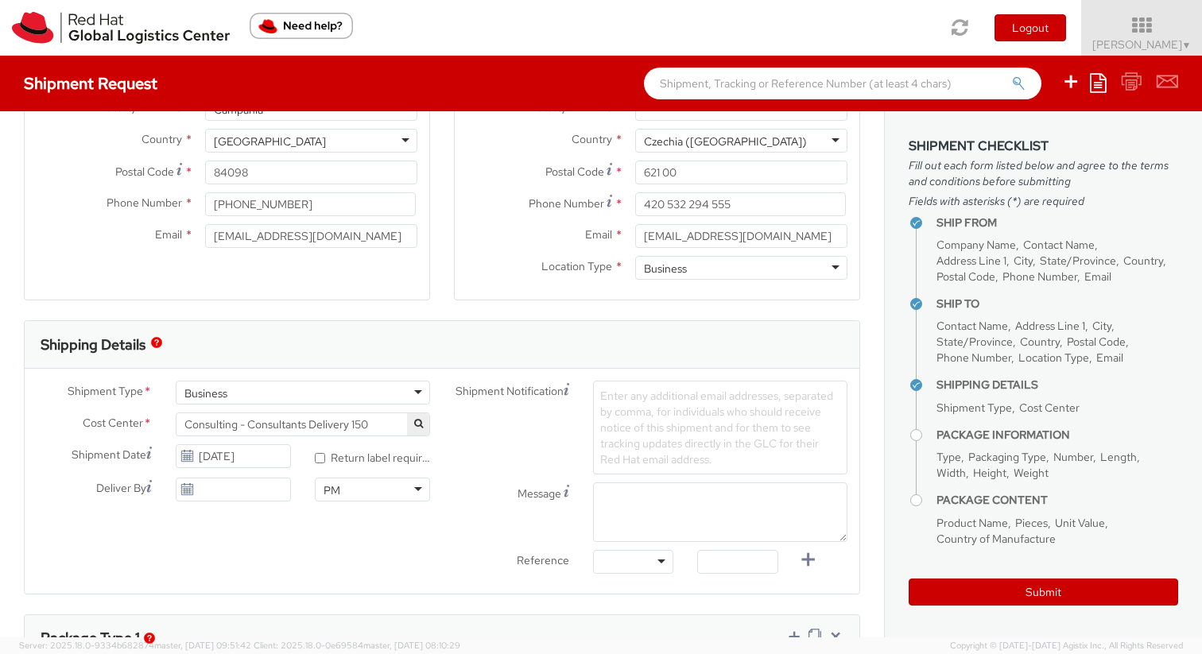
click at [277, 566] on div "Shipment Type * Business Business Business Cost Center * Consulting - Consultan…" at bounding box center [442, 481] width 835 height 201
click at [333, 419] on span "Consulting - Consultants Delivery 150" at bounding box center [302, 424] width 237 height 14
click at [301, 442] on input "search" at bounding box center [301, 451] width 242 height 24
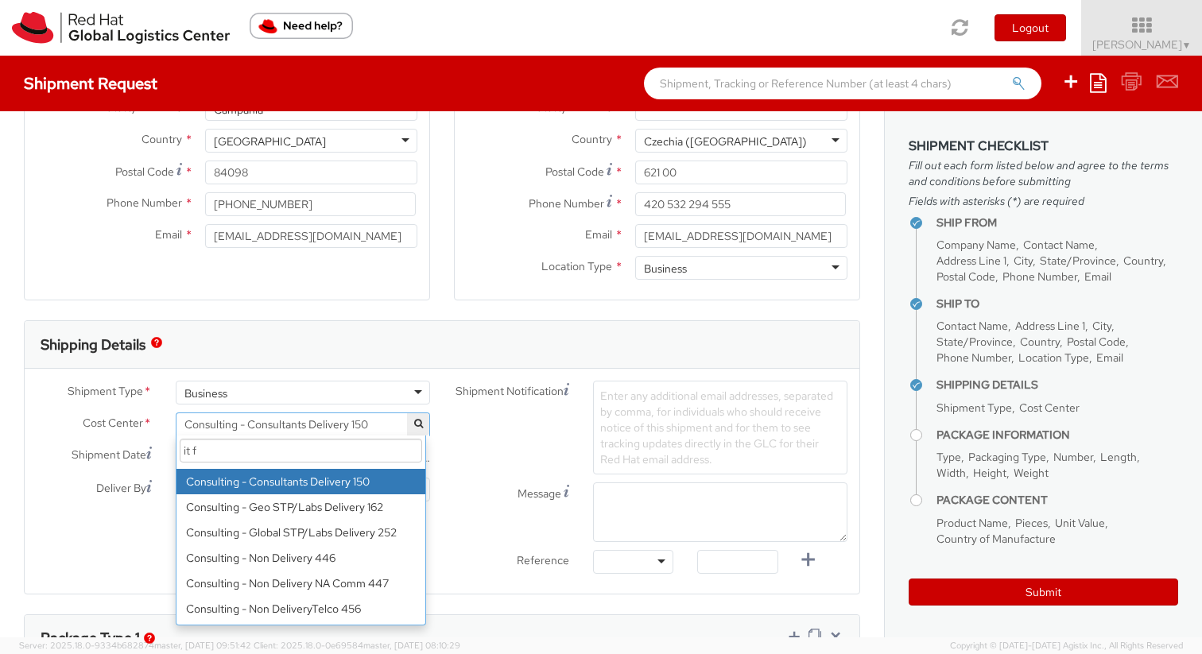
scroll to position [0, 0]
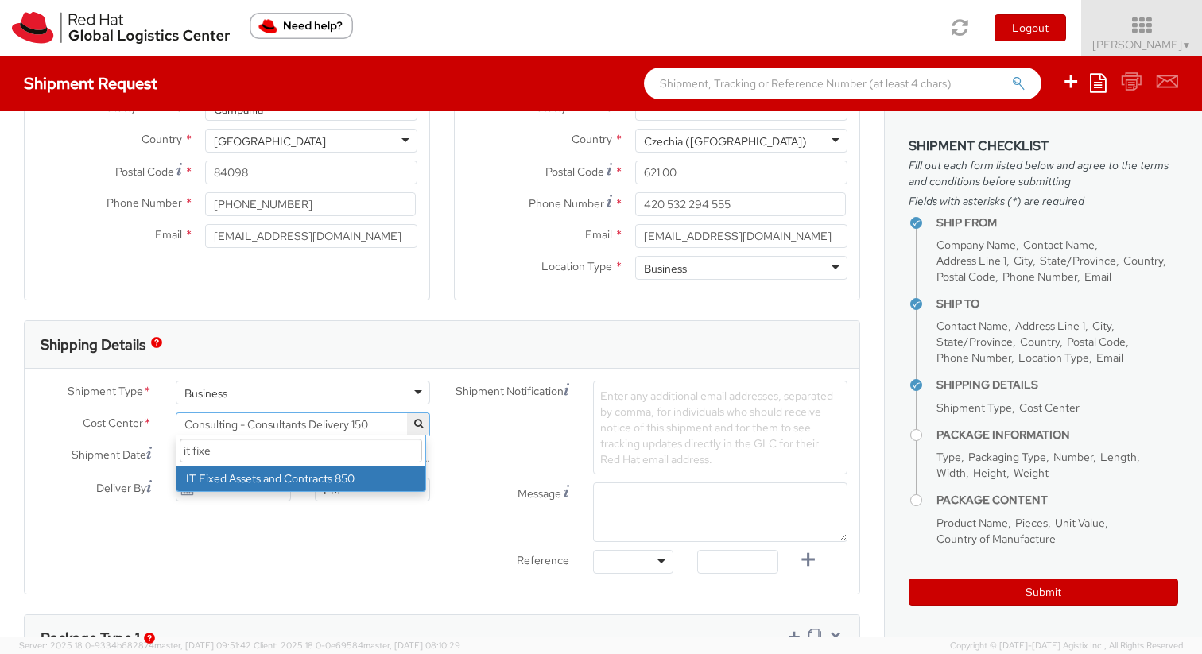
type input "it fixe"
select select "850"
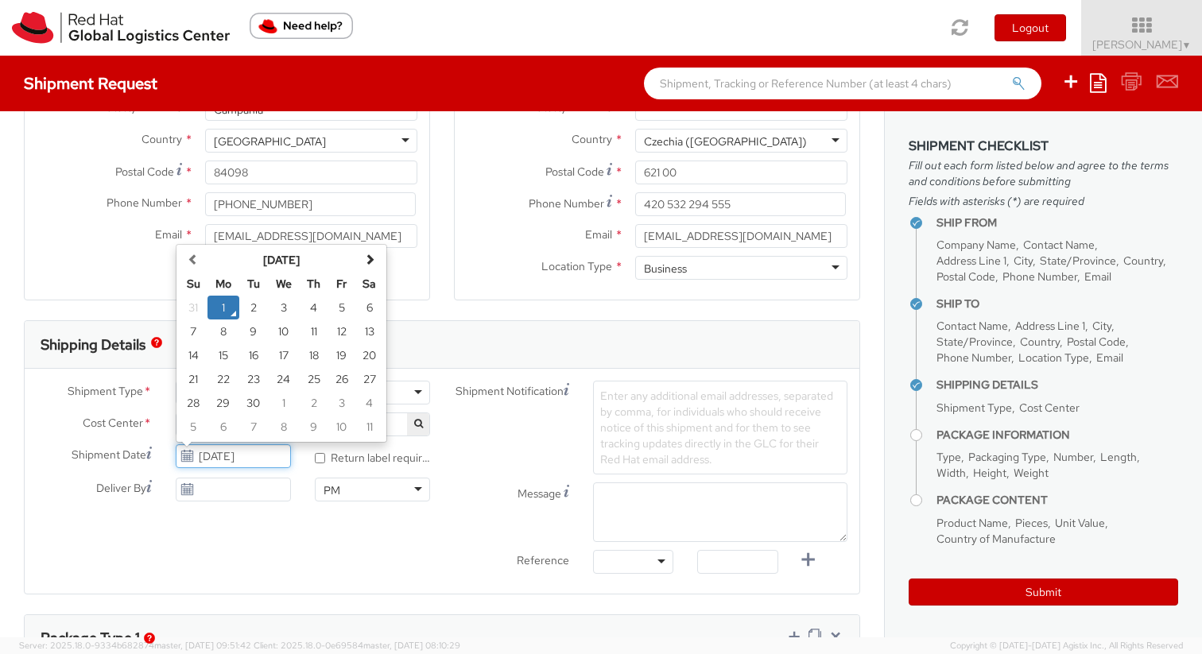
click at [219, 455] on input "09/01/2025" at bounding box center [233, 456] width 115 height 24
click at [284, 532] on div "Shipment Type * Business Business Business Cost Center * Consulting - Consultan…" at bounding box center [442, 481] width 835 height 201
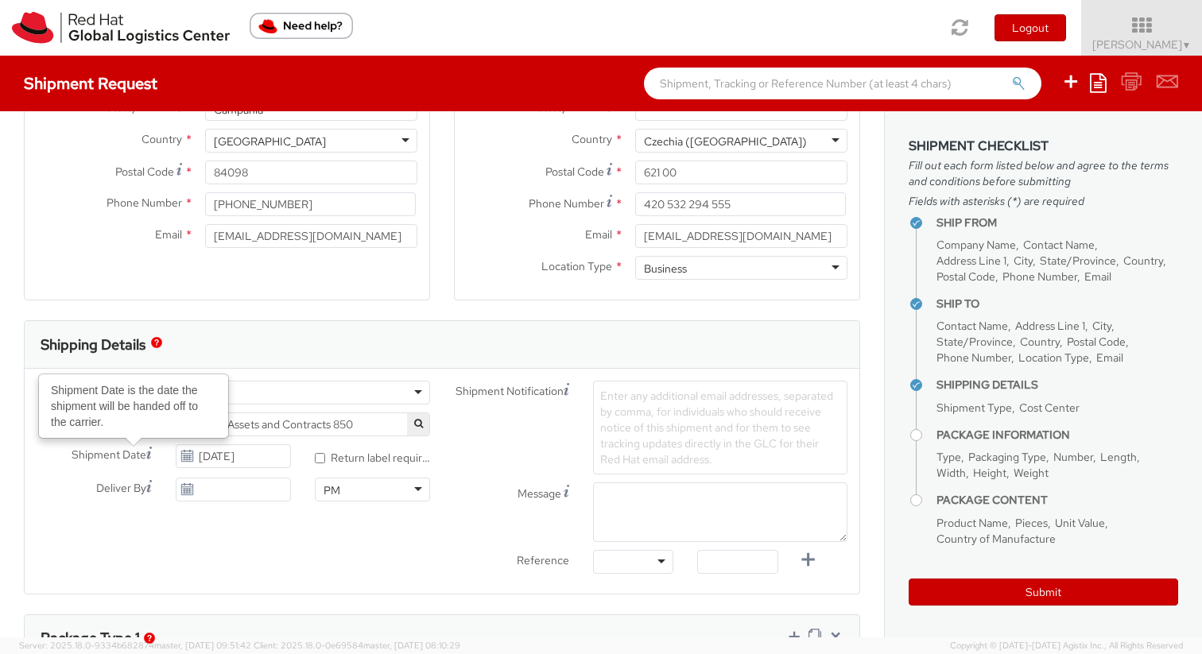
click at [148, 451] on icon at bounding box center [149, 453] width 6 height 13
click at [176, 451] on input "09/01/2025" at bounding box center [233, 456] width 115 height 24
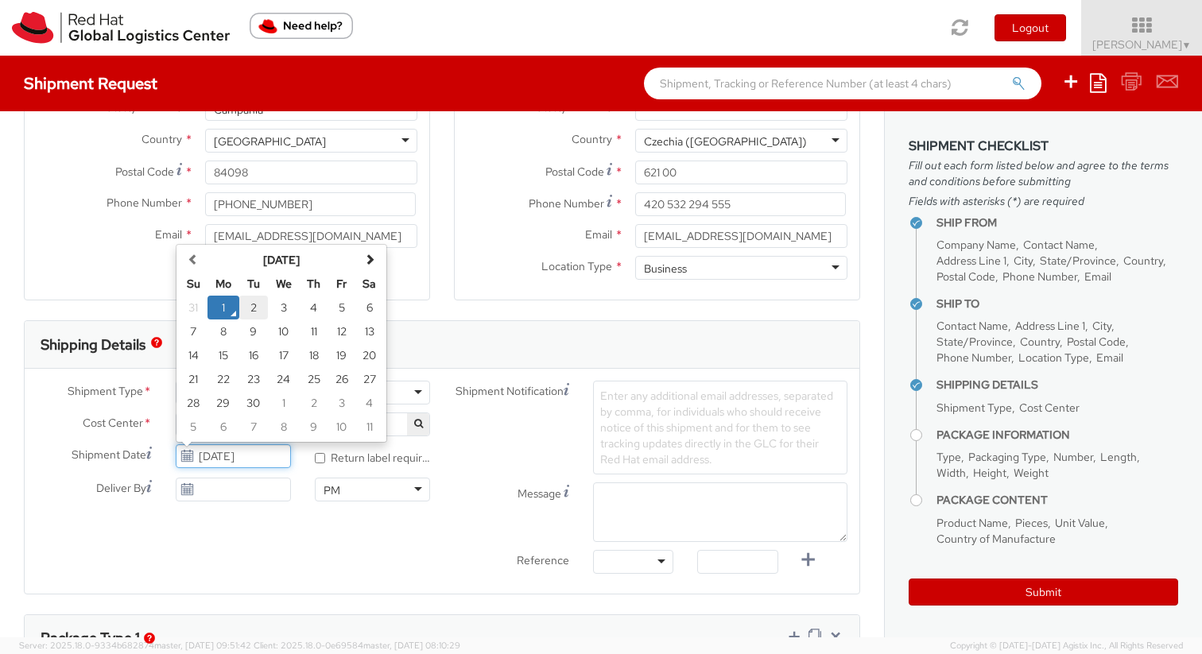
click at [254, 300] on td "2" at bounding box center [253, 308] width 29 height 24
type input "09/02/2025"
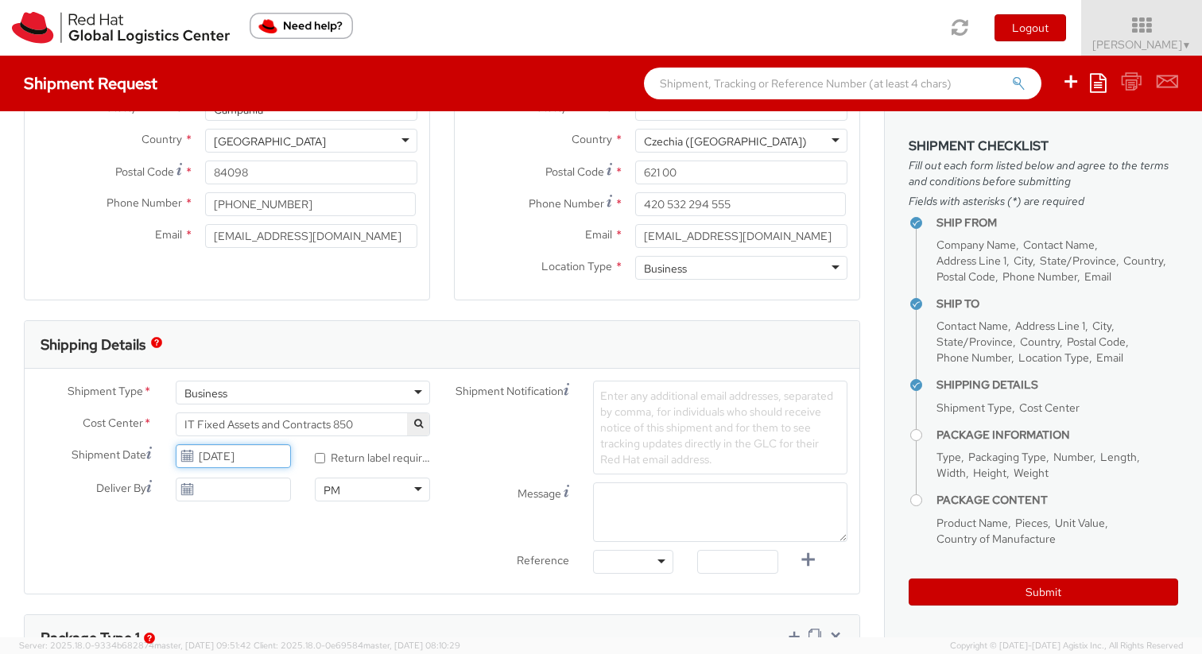
click at [246, 445] on input "09/02/2025" at bounding box center [233, 456] width 115 height 24
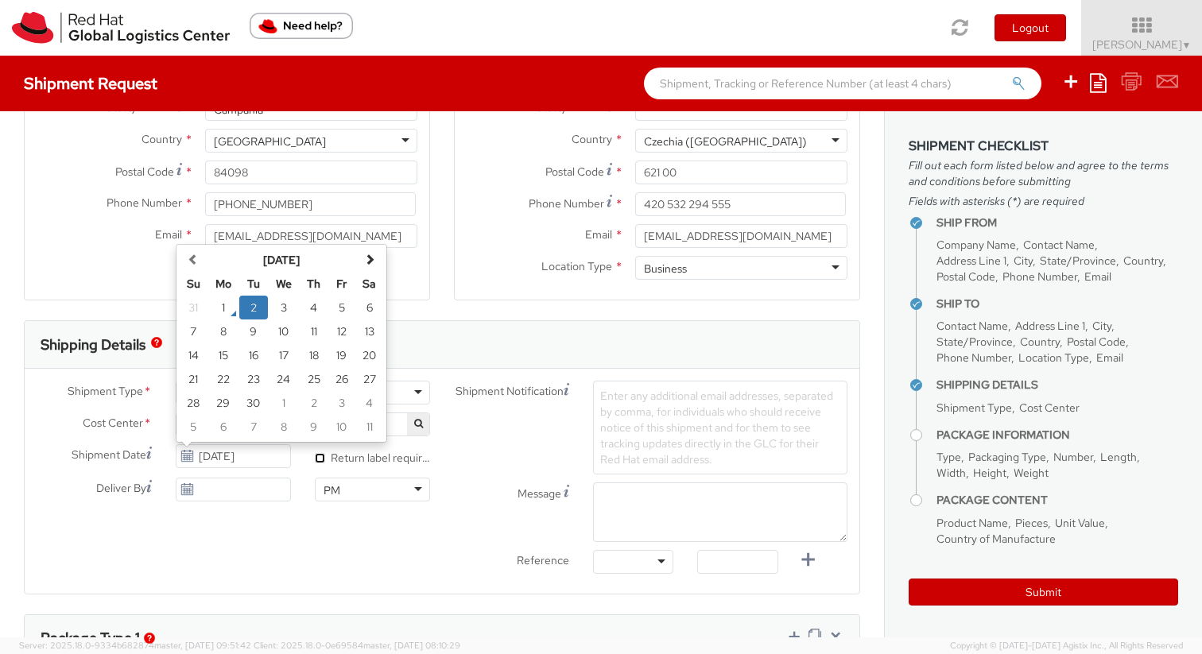
click at [316, 459] on input "* Return label required" at bounding box center [320, 458] width 10 height 10
checkbox input "true"
click at [251, 458] on input "09/02/2025" at bounding box center [233, 456] width 115 height 24
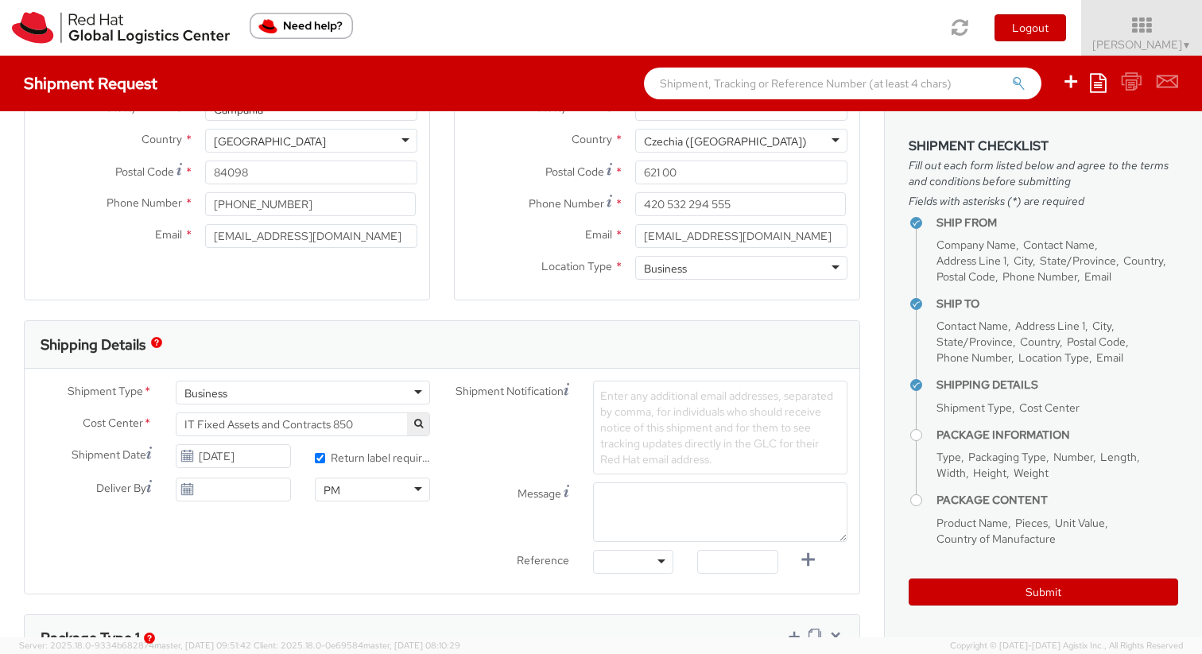
click at [406, 495] on div "PM" at bounding box center [372, 490] width 115 height 24
click at [234, 534] on div "Shipment Type * Business Business Business Cost Center * Consulting - Consultan…" at bounding box center [442, 481] width 835 height 201
